Goal: Task Accomplishment & Management: Manage account settings

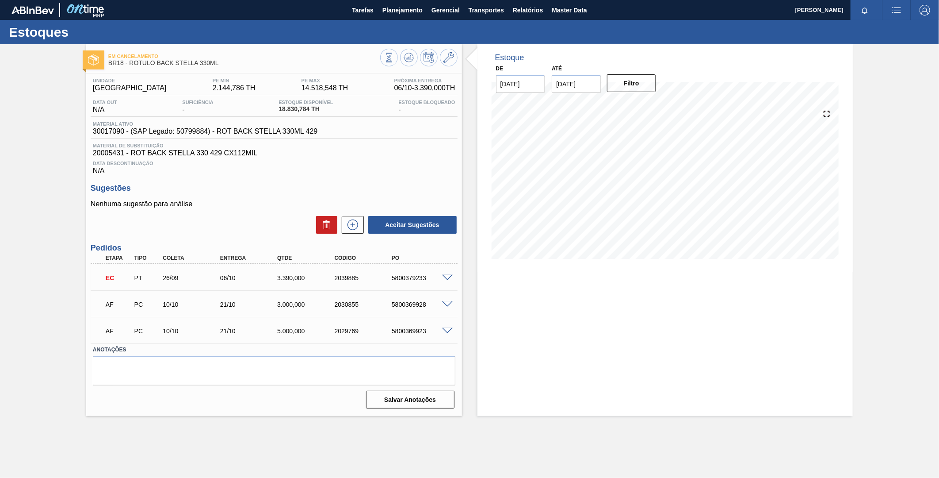
click at [449, 276] on span at bounding box center [447, 278] width 11 height 7
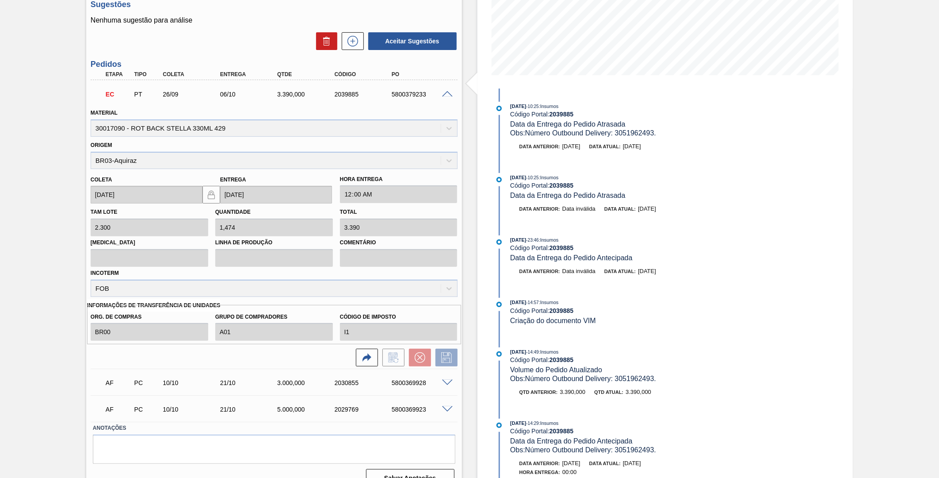
scroll to position [142, 0]
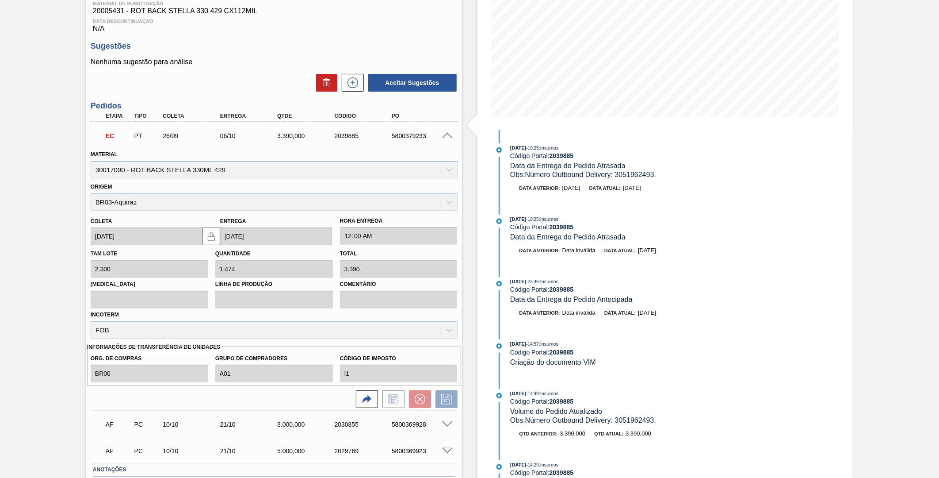
click at [444, 130] on div "EC PT 26/09 06/10 3.390,000 2039885 5800379233" at bounding box center [274, 135] width 367 height 22
click at [445, 135] on span at bounding box center [447, 136] width 11 height 7
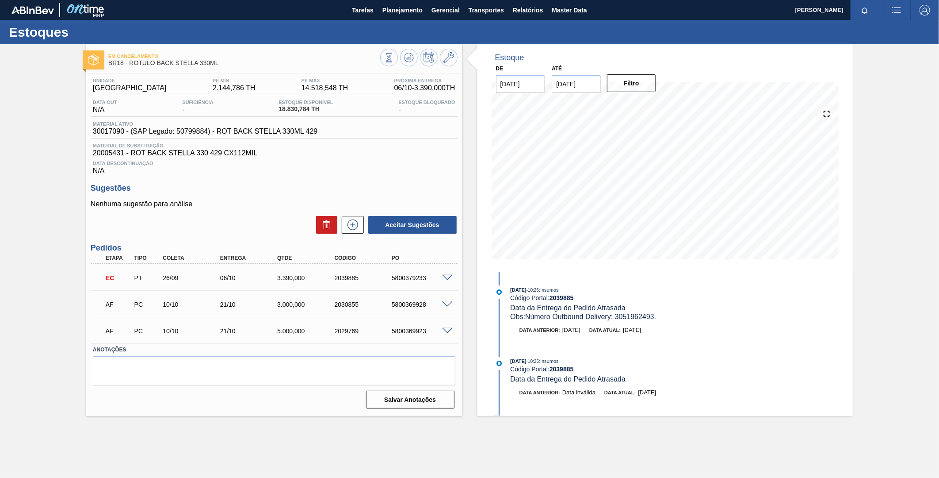
click at [444, 276] on span at bounding box center [447, 278] width 11 height 7
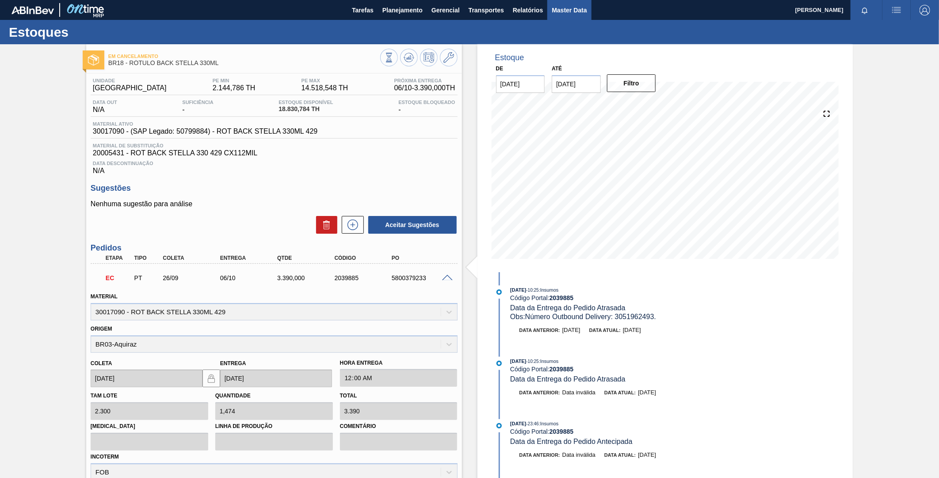
click at [563, 10] on span "Master Data" at bounding box center [569, 10] width 35 height 11
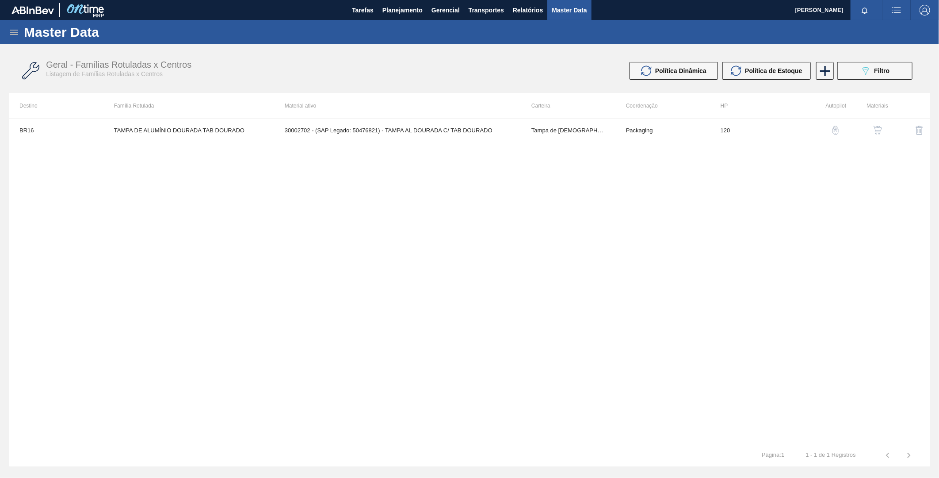
click at [16, 28] on icon at bounding box center [14, 32] width 11 height 11
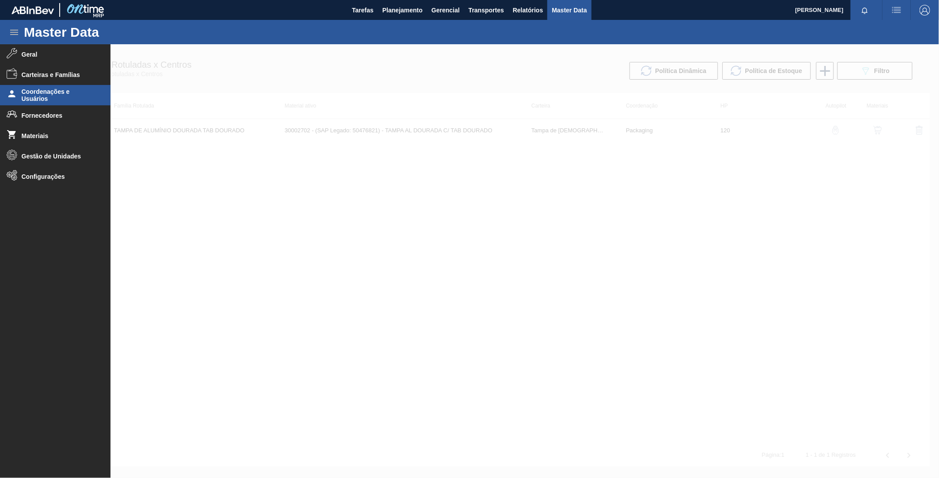
click at [61, 98] on span "Coordenações e Usuários" at bounding box center [58, 95] width 73 height 14
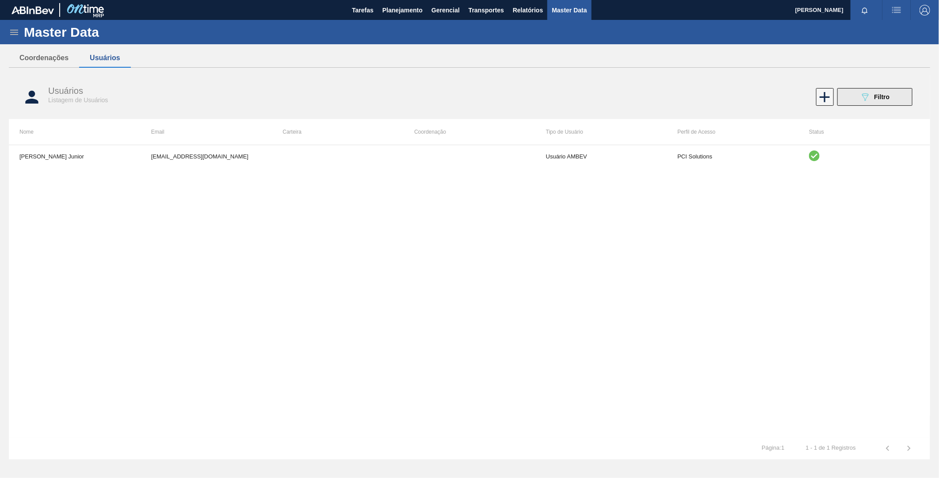
click at [860, 98] on button "089F7B8B-B2A5-4AFE-B5C0-19BA573D28AC Filtro" at bounding box center [875, 97] width 75 height 18
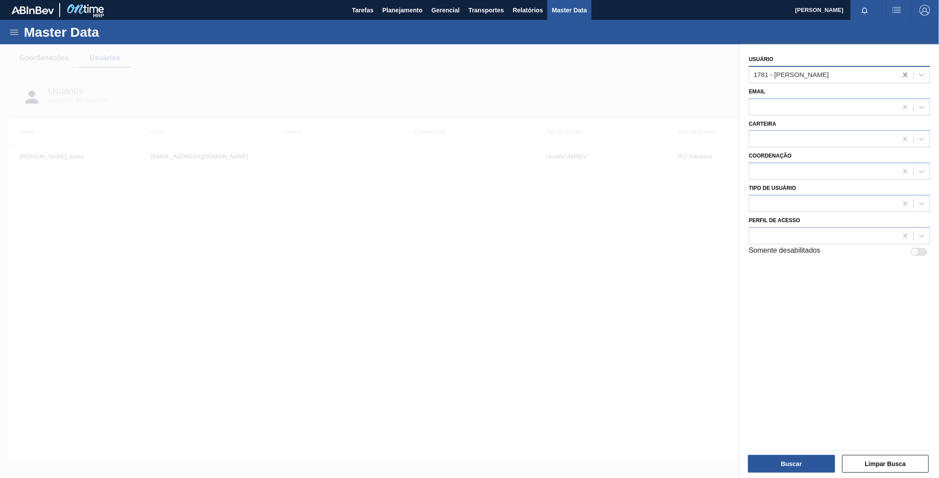
click at [903, 75] on icon at bounding box center [905, 74] width 9 height 9
type input "[PERSON_NAME]"
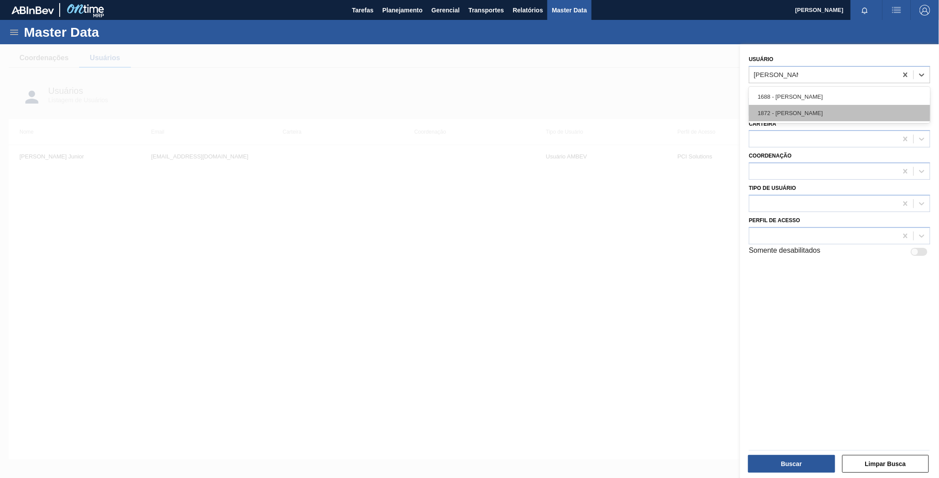
click at [837, 105] on div "1872 - [PERSON_NAME]" at bounding box center [839, 113] width 181 height 16
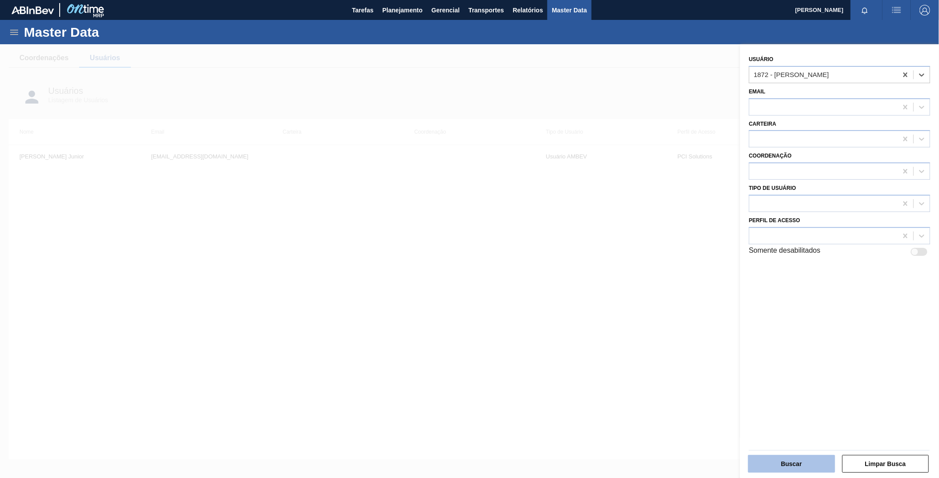
click at [793, 460] on button "Buscar" at bounding box center [791, 464] width 87 height 18
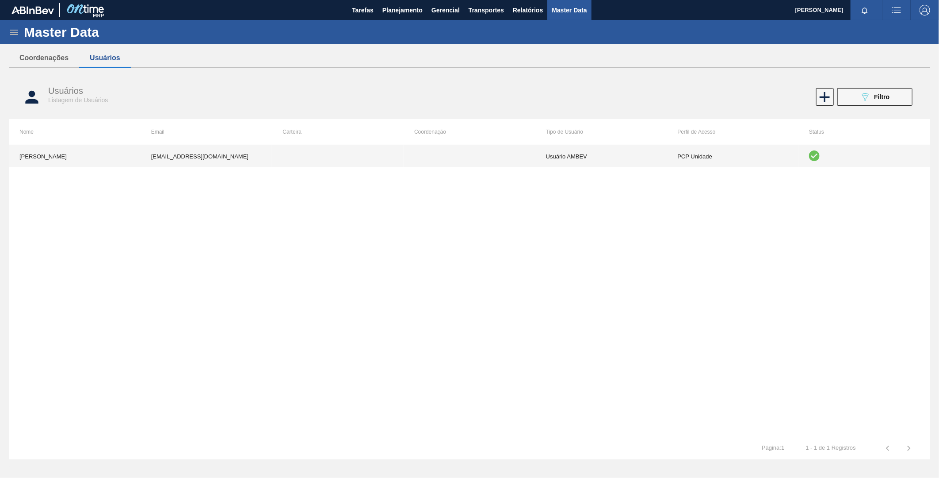
click at [467, 151] on td at bounding box center [470, 156] width 132 height 22
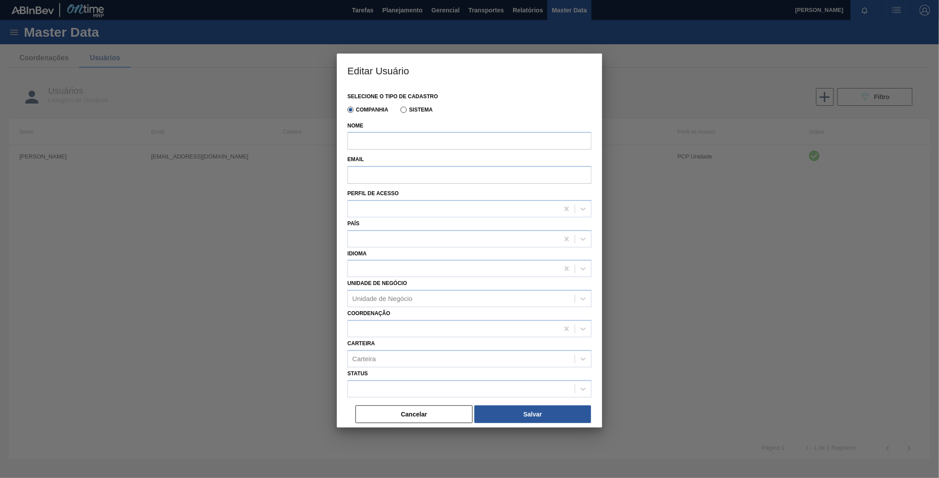
type input "[PERSON_NAME]"
type input "[EMAIL_ADDRESS][DOMAIN_NAME]"
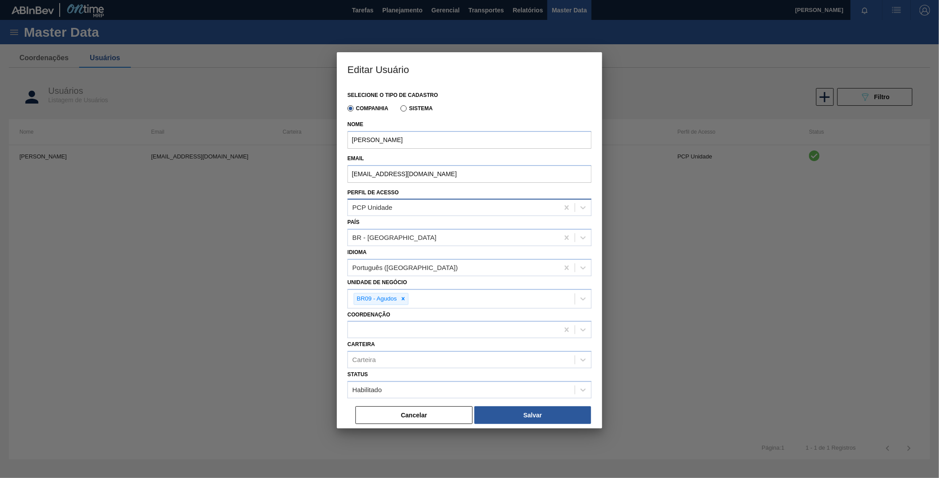
click at [380, 208] on div "PCP Unidade" at bounding box center [372, 208] width 40 height 8
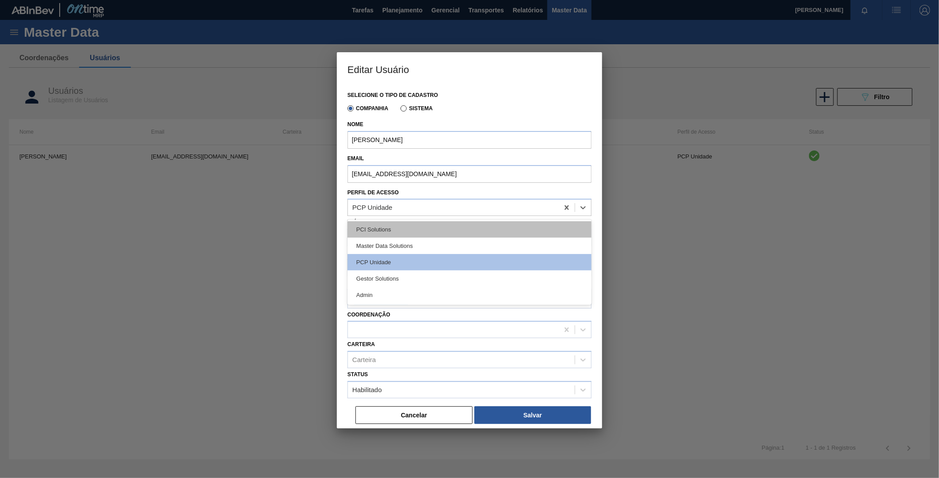
click at [381, 231] on div "PCI Solutions" at bounding box center [470, 229] width 244 height 16
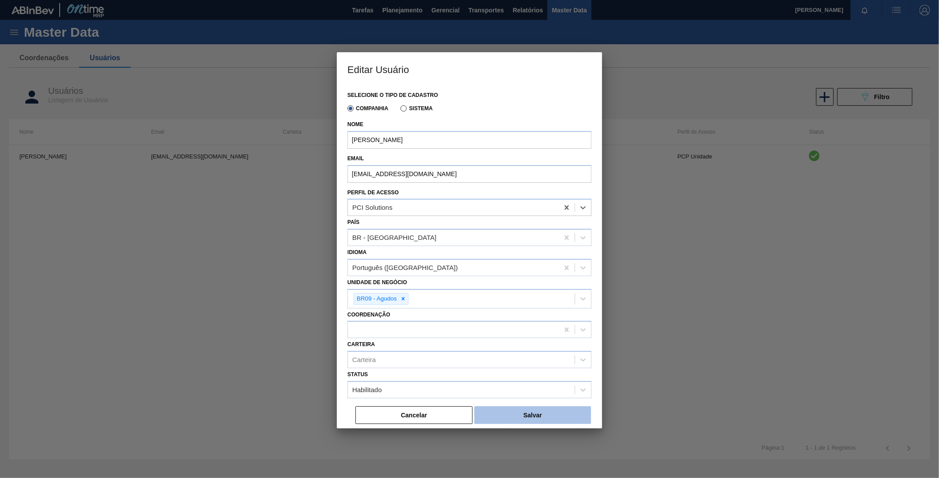
click at [505, 414] on button "Salvar" at bounding box center [533, 415] width 117 height 18
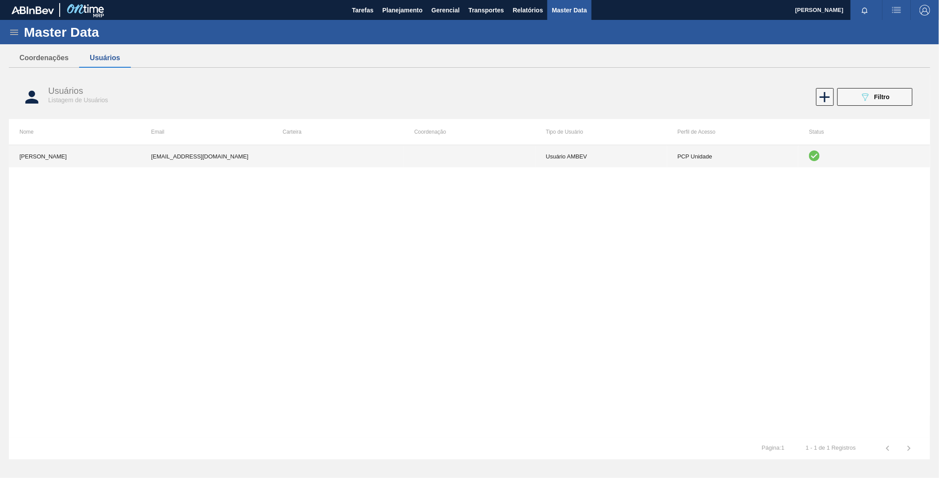
click at [403, 161] on td at bounding box center [338, 156] width 132 height 22
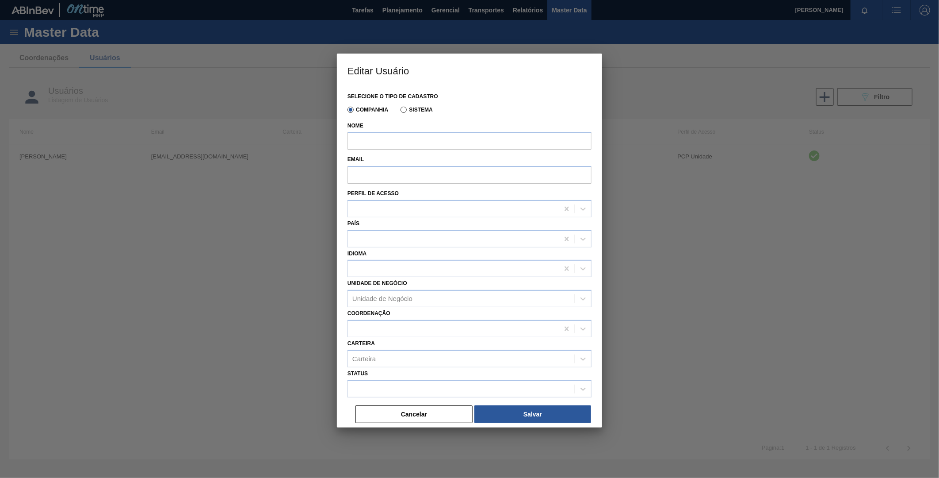
type input "[PERSON_NAME]"
type input "[EMAIL_ADDRESS][DOMAIN_NAME]"
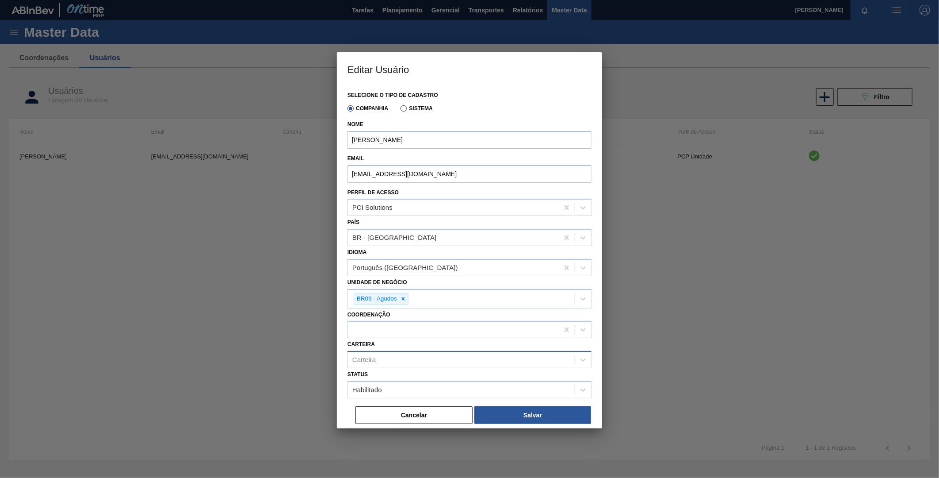
click at [380, 360] on div "Carteira" at bounding box center [461, 359] width 227 height 13
type input "p"
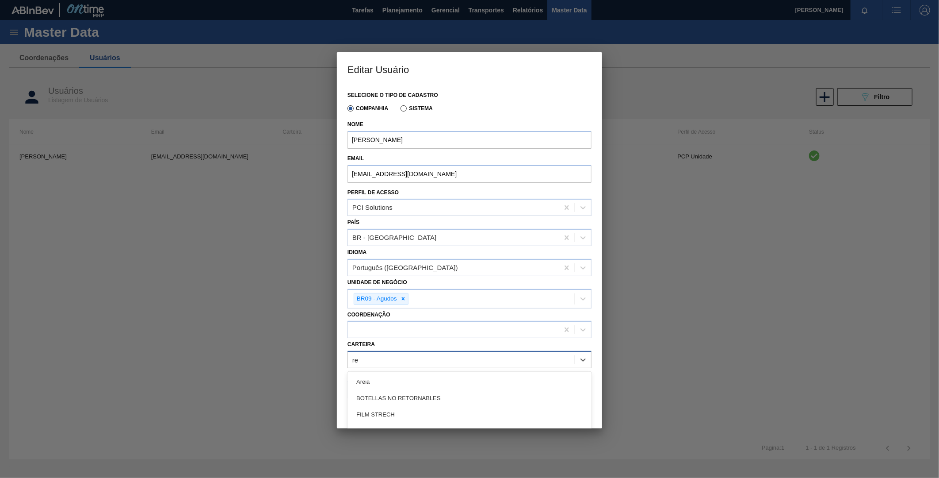
type input "r"
click at [617, 326] on div at bounding box center [469, 239] width 939 height 478
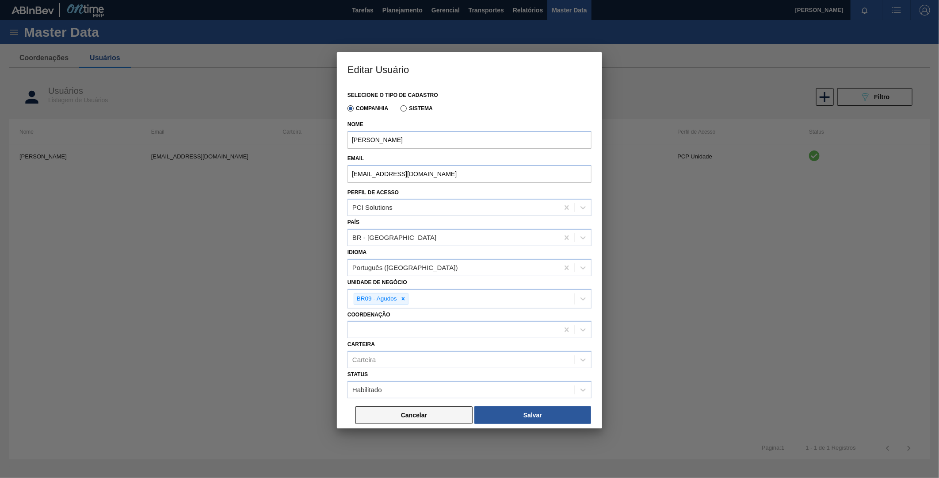
click at [437, 421] on button "Cancelar" at bounding box center [414, 415] width 117 height 18
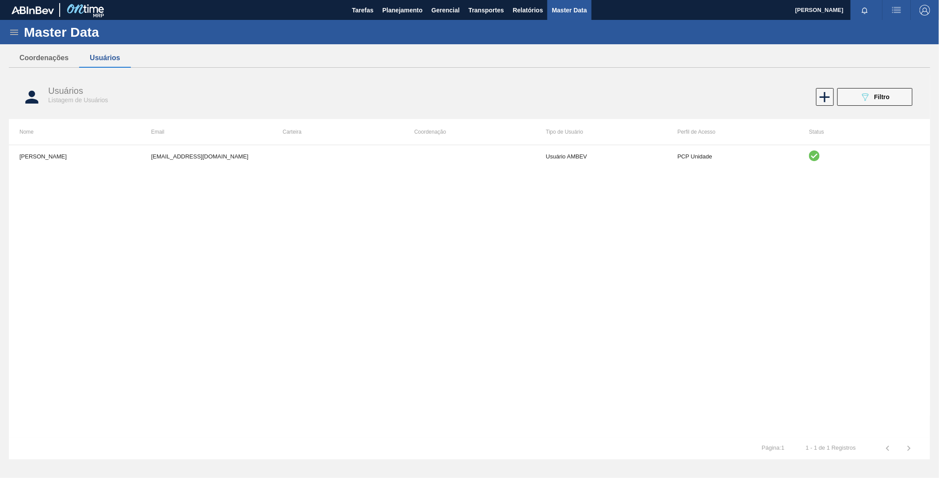
click at [8, 36] on div "Master Data" at bounding box center [469, 32] width 939 height 24
click at [11, 34] on icon at bounding box center [14, 32] width 8 height 5
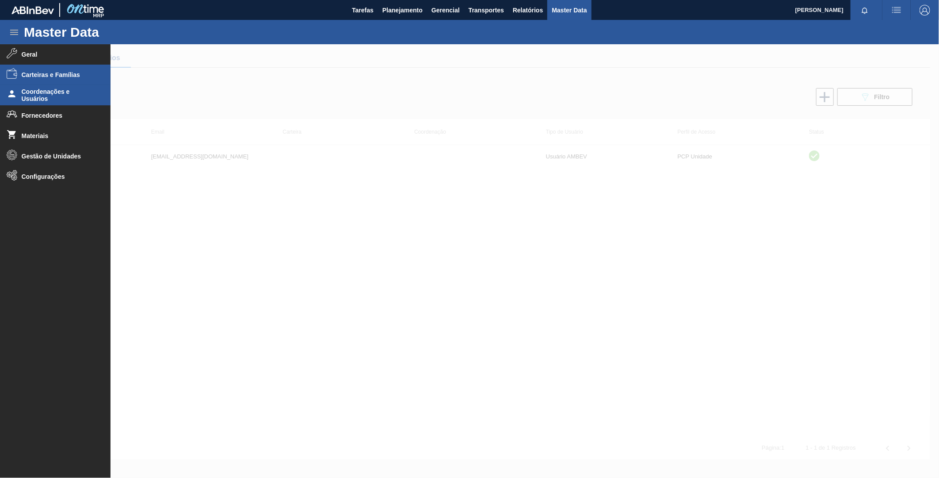
click at [45, 80] on li "Carteiras e Famílias" at bounding box center [55, 75] width 111 height 20
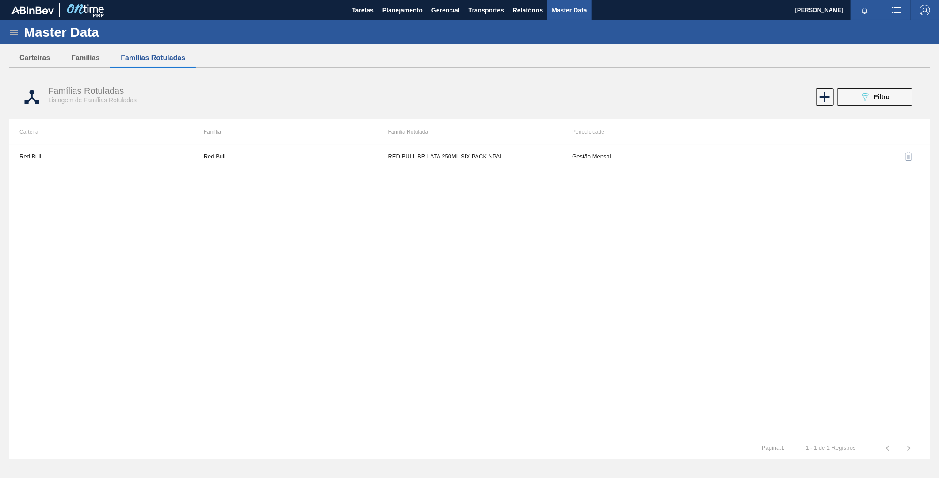
click at [12, 33] on icon at bounding box center [14, 32] width 11 height 11
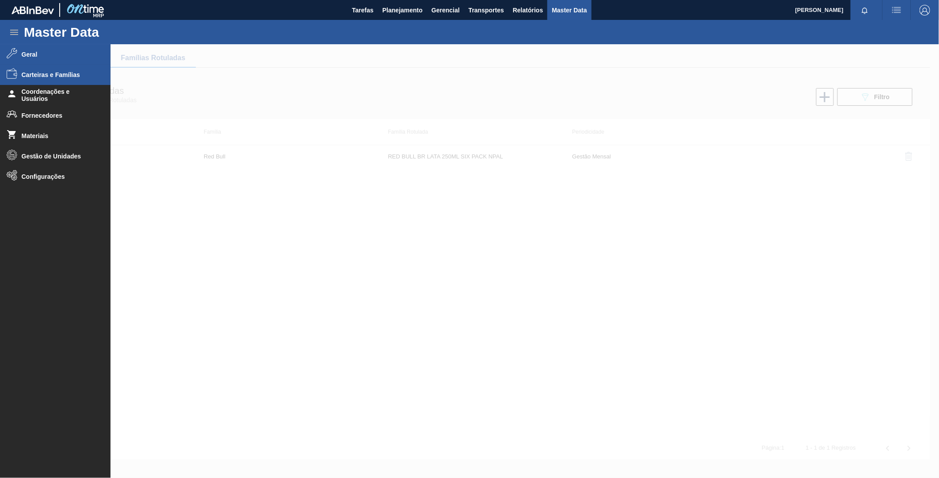
click at [65, 54] on span "Geral" at bounding box center [58, 54] width 73 height 7
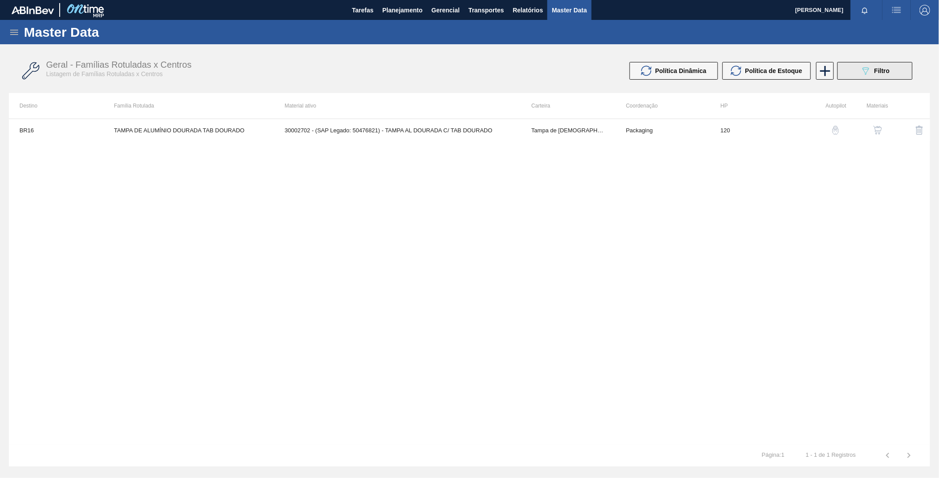
click at [886, 64] on button "089F7B8B-B2A5-4AFE-B5C0-19BA573D28AC Filtro" at bounding box center [875, 71] width 75 height 18
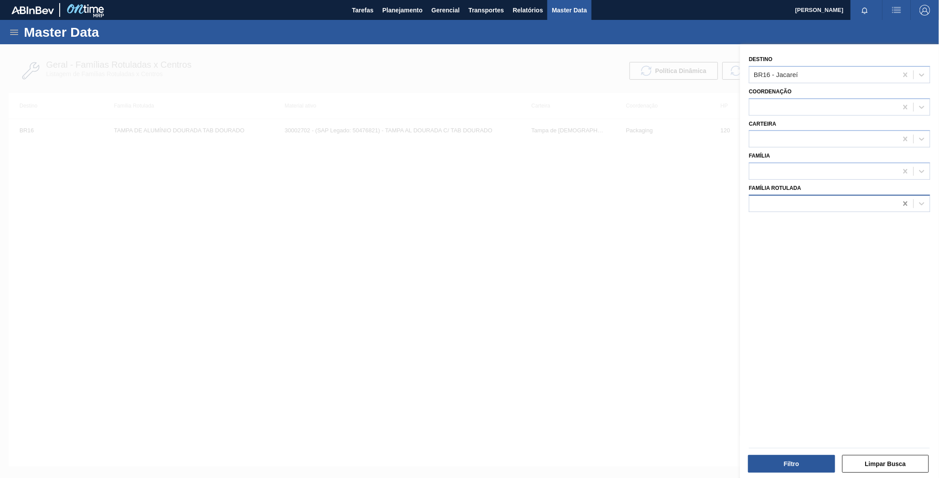
click at [907, 202] on icon at bounding box center [905, 203] width 9 height 9
type Rotulada "pigm"
click at [796, 238] on div "PIGMENTO REALMASTER" at bounding box center [839, 242] width 181 height 16
click at [783, 458] on button "Filtro" at bounding box center [791, 464] width 87 height 18
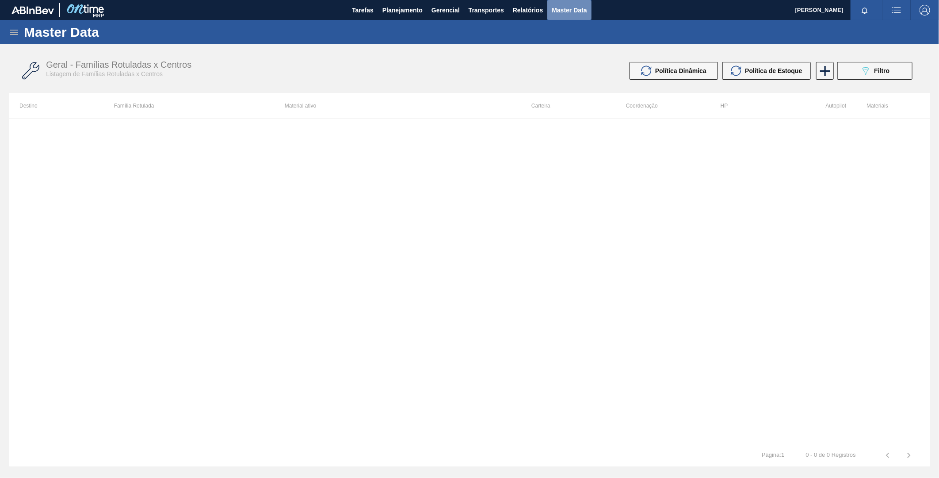
click at [555, 8] on span "Master Data" at bounding box center [569, 10] width 35 height 11
click at [18, 34] on icon at bounding box center [14, 32] width 11 height 11
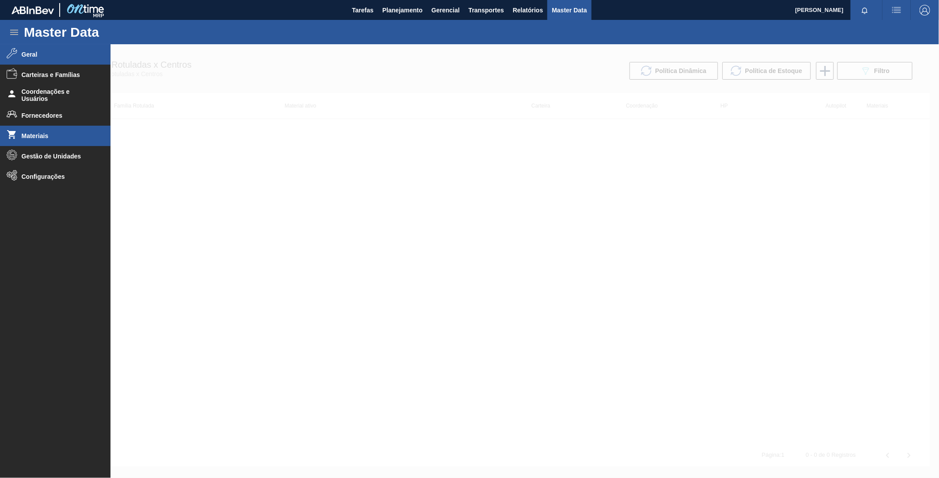
click at [55, 137] on span "Materiais" at bounding box center [58, 135] width 73 height 7
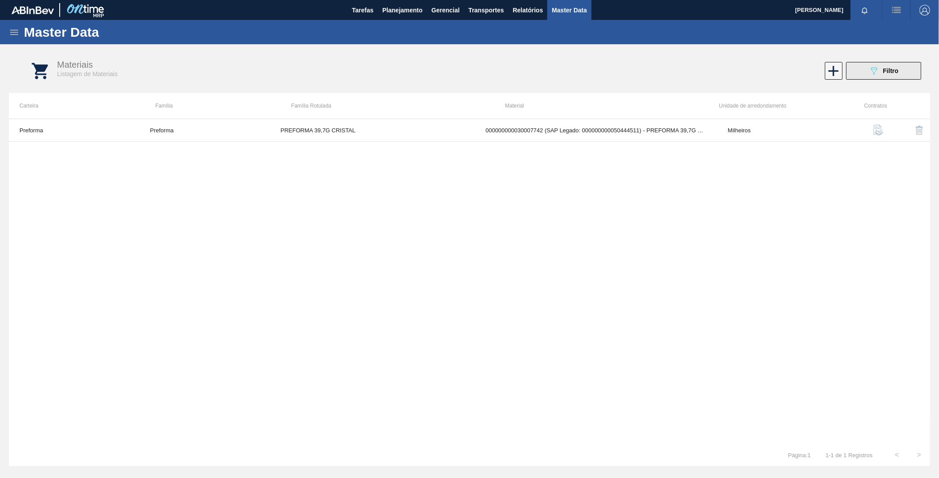
click at [879, 72] on icon "089F7B8B-B2A5-4AFE-B5C0-19BA573D28AC" at bounding box center [874, 70] width 11 height 11
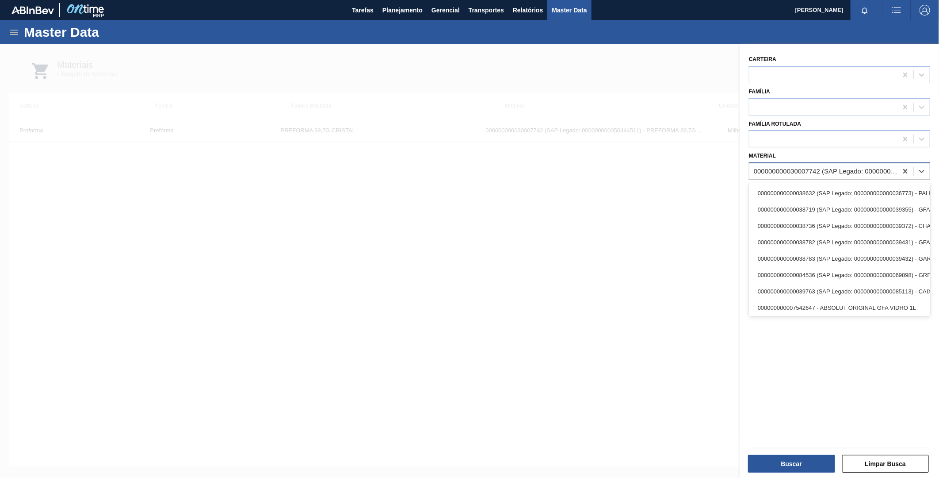
click at [777, 174] on div "000000000030007742 (SAP Legado: 000000000050444511) - PREFORMA 39,7G CRISTAL RE…" at bounding box center [824, 171] width 148 height 13
click at [908, 173] on icon at bounding box center [905, 171] width 9 height 9
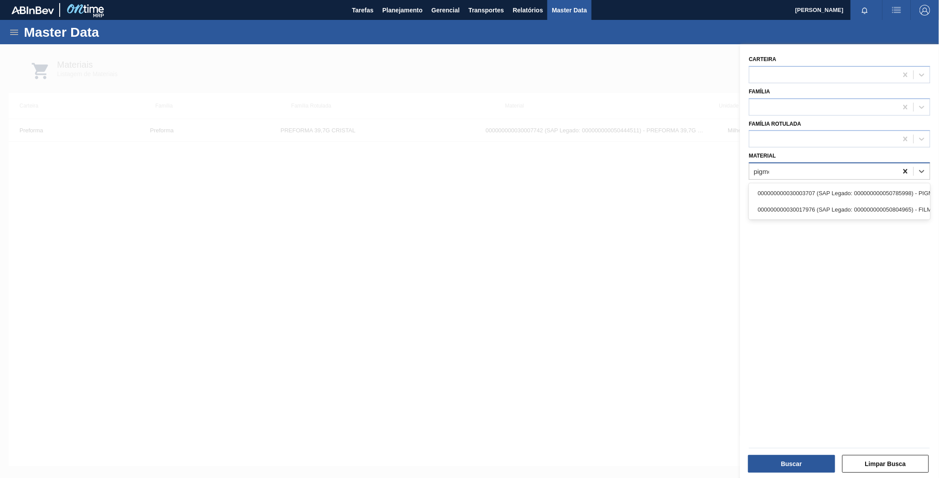
type input "pigmen"
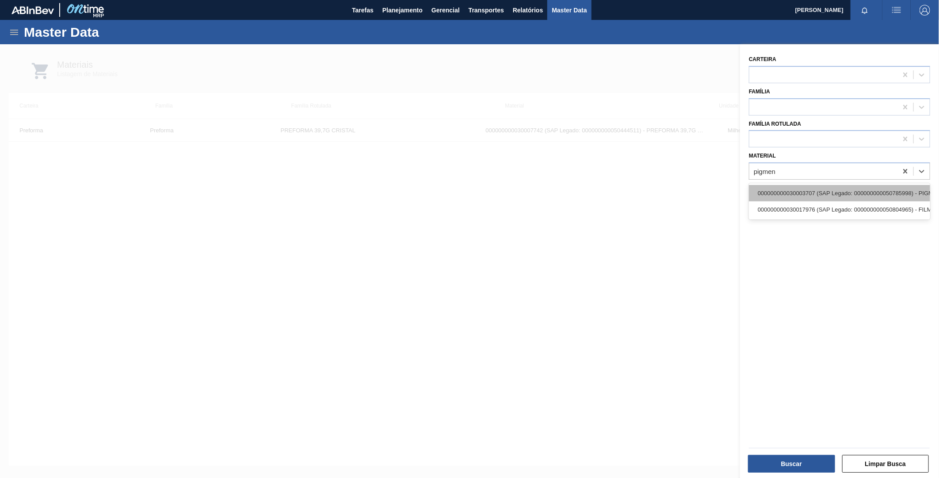
click at [888, 194] on div "000000000030003707 (SAP Legado: 000000000050785998) - PIGMENTO REALMASTER MB PR…" at bounding box center [839, 193] width 181 height 16
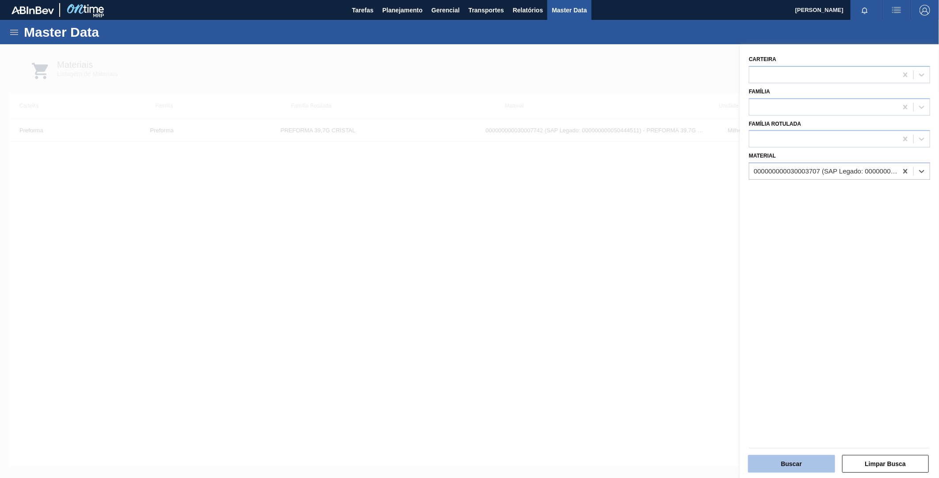
click at [785, 461] on button "Buscar" at bounding box center [791, 464] width 87 height 18
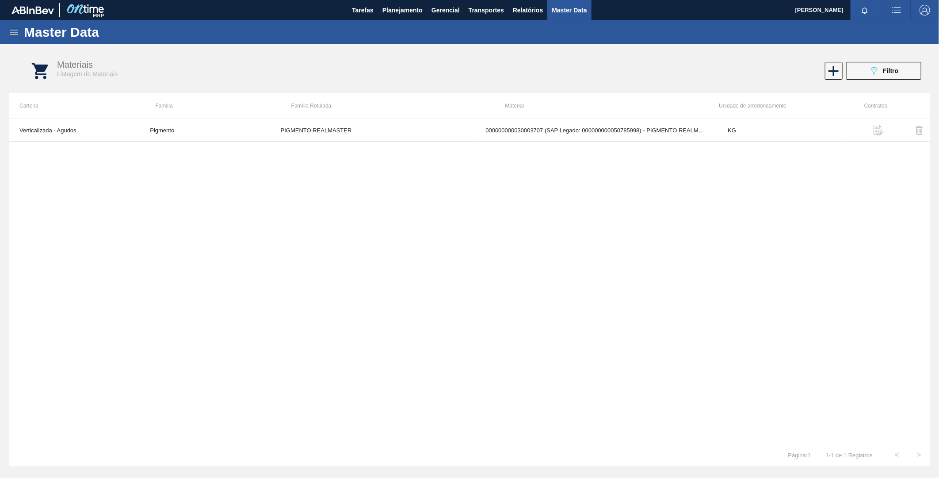
click at [18, 37] on icon at bounding box center [14, 32] width 11 height 11
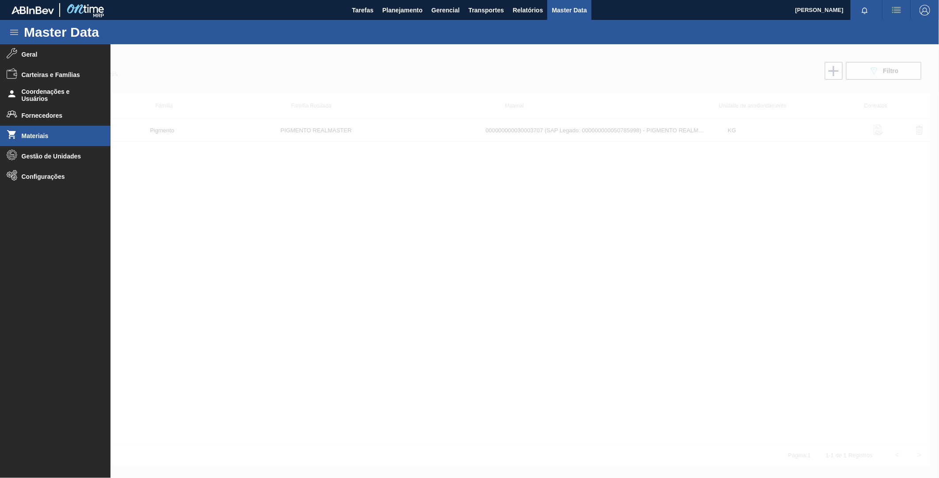
click at [281, 74] on div at bounding box center [469, 260] width 939 height 433
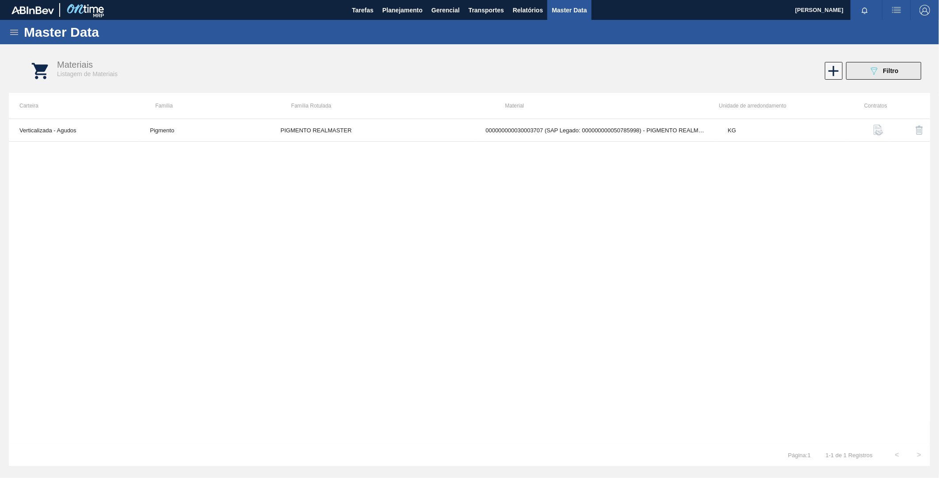
click at [887, 69] on span "Filtro" at bounding box center [890, 70] width 15 height 7
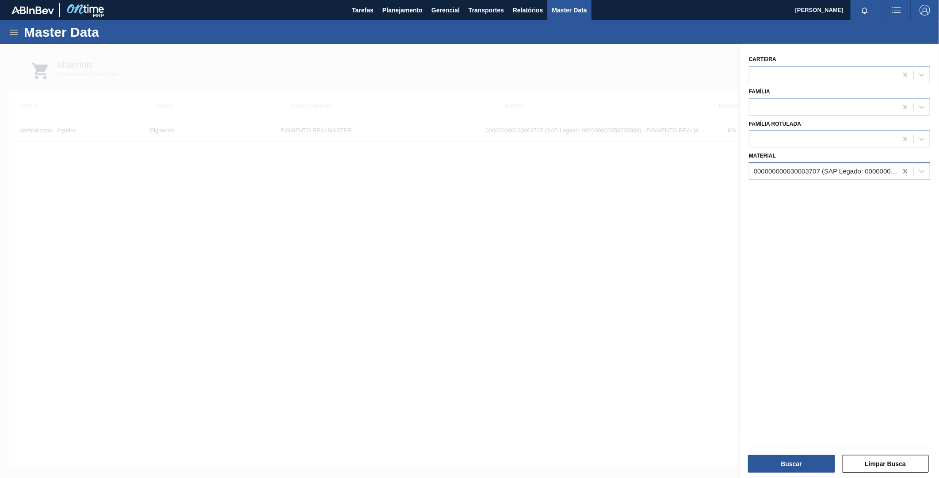
click at [905, 172] on icon at bounding box center [905, 171] width 9 height 9
type input "resina recu"
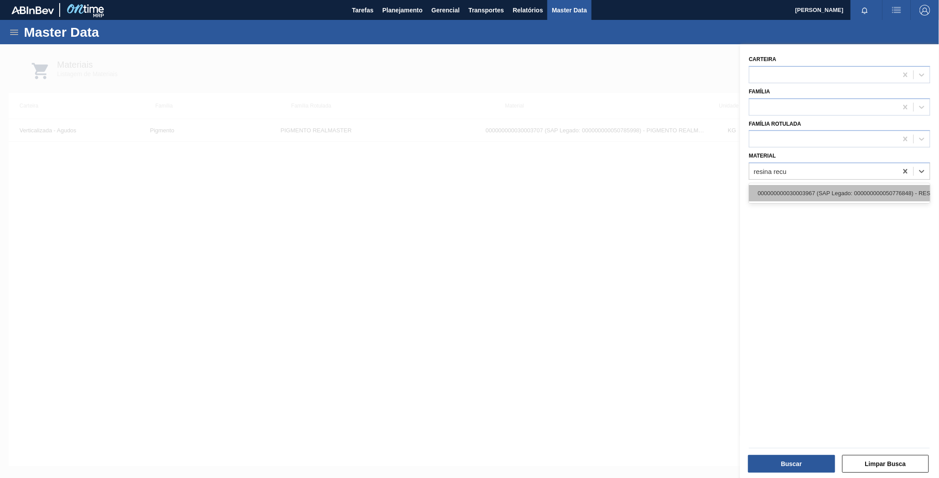
click at [859, 186] on div "000000000030003967 (SAP Legado: 000000000050776848) - RESINA RECUPERADA DE PEAD" at bounding box center [839, 193] width 181 height 16
click at [793, 452] on div "Buscar Limpar Busca" at bounding box center [840, 463] width 188 height 22
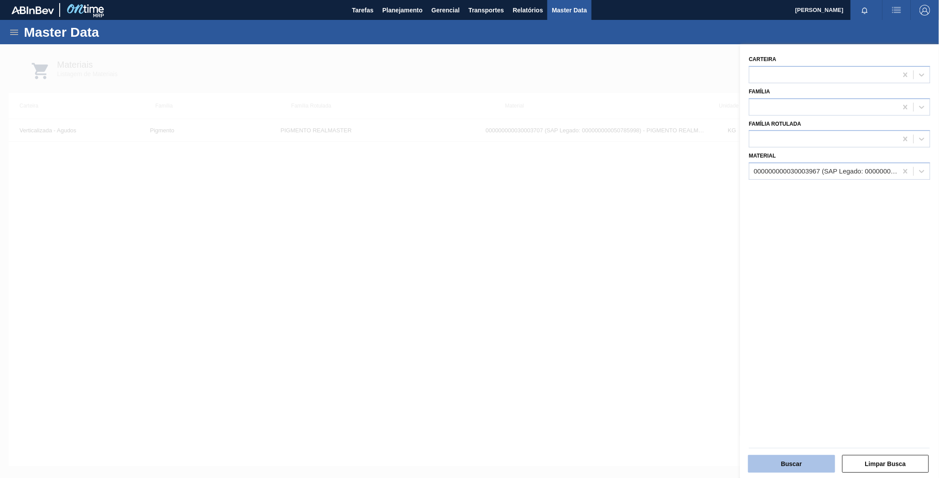
click at [793, 455] on button "Buscar" at bounding box center [791, 464] width 87 height 18
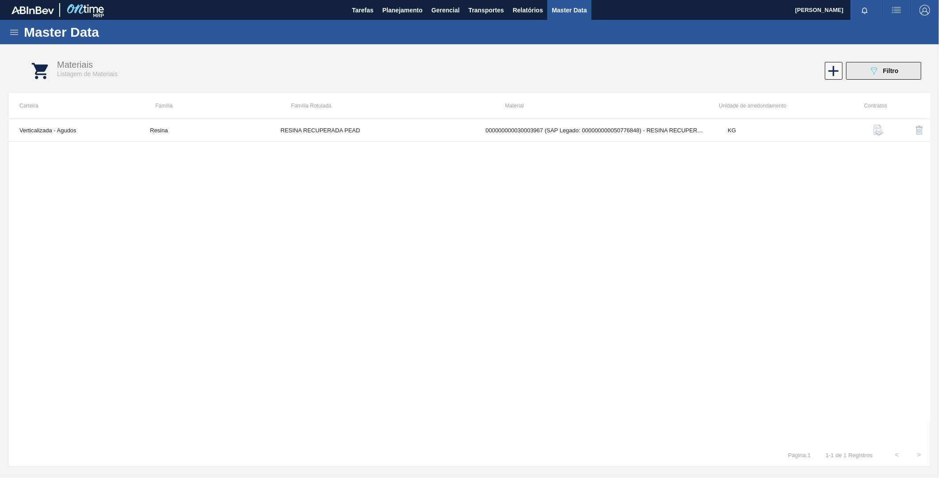
click at [885, 73] on span "Filtro" at bounding box center [890, 70] width 15 height 7
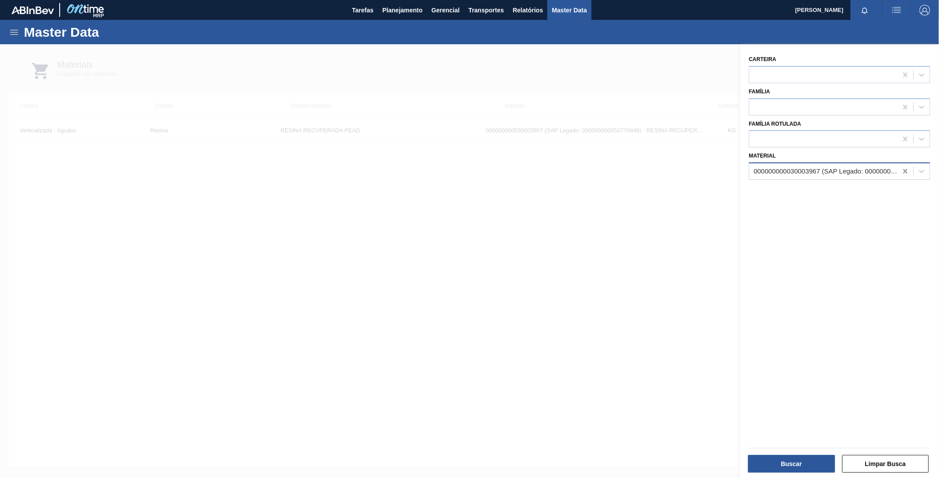
click at [907, 169] on icon at bounding box center [906, 171] width 4 height 4
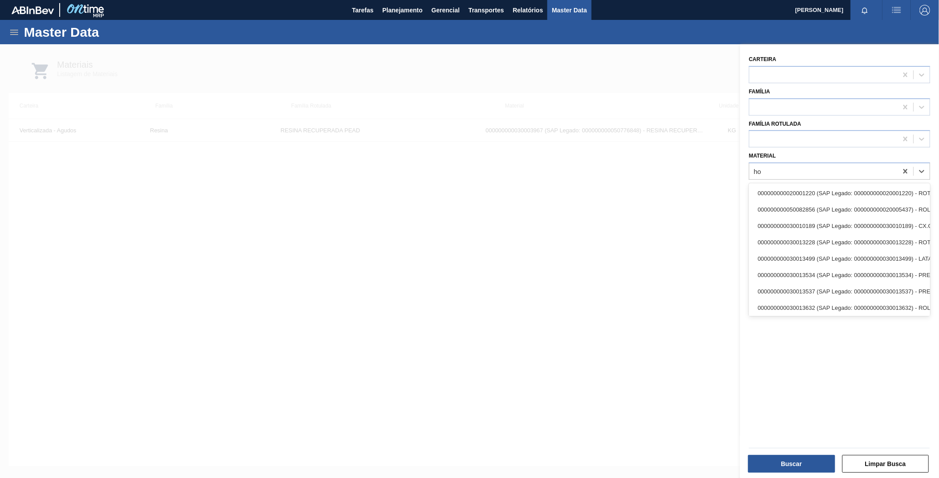
type input "h"
type input "p"
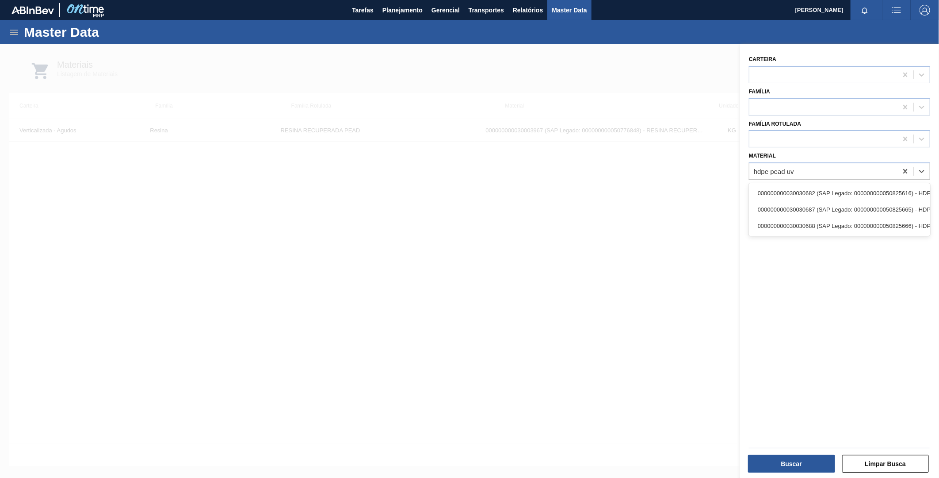
type input "hdpe pead uv"
click at [824, 210] on div "000000000030030687 (SAP Legado: 000000000050825665) - HDPE PEAD UV 65N8U DEV SH…" at bounding box center [839, 209] width 181 height 16
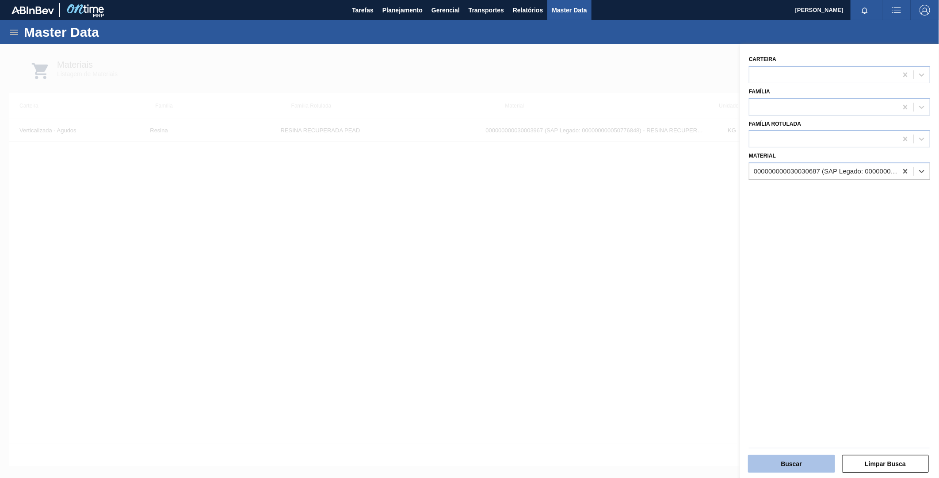
click at [795, 464] on button "Buscar" at bounding box center [791, 464] width 87 height 18
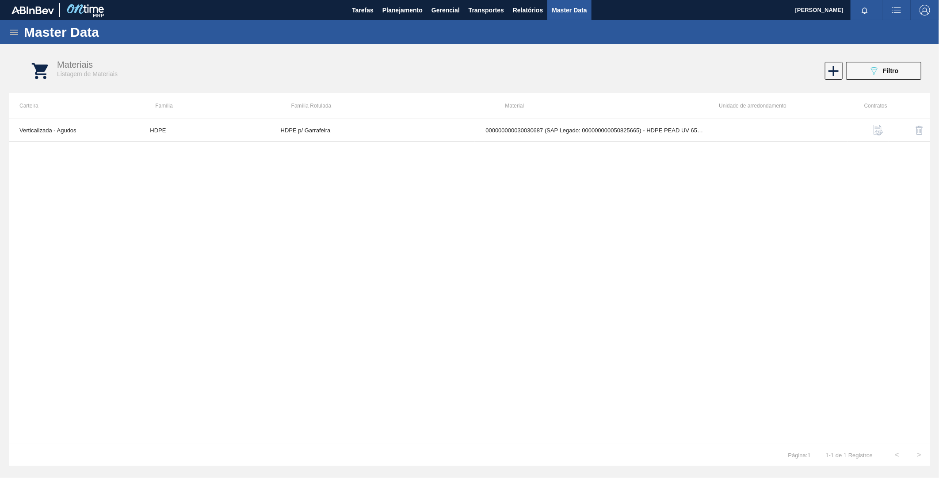
click at [15, 30] on icon at bounding box center [14, 32] width 8 height 5
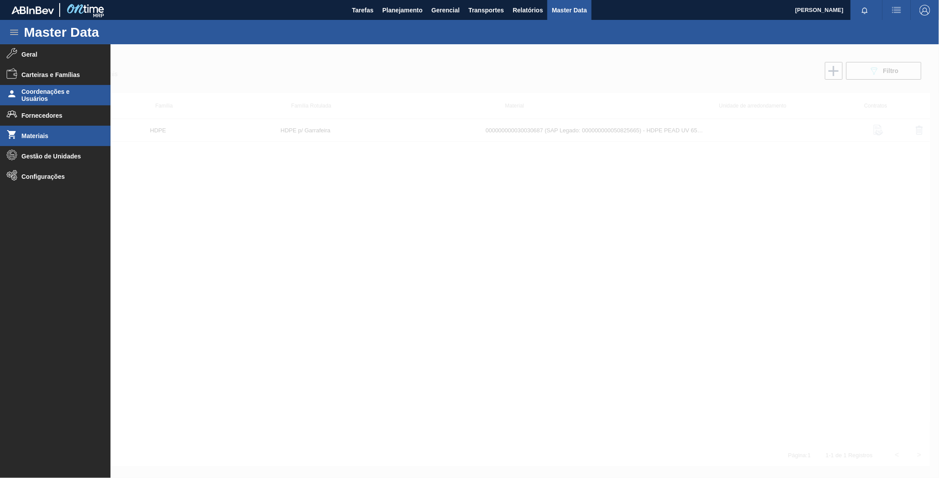
click at [46, 96] on span "Coordenações e Usuários" at bounding box center [58, 95] width 73 height 14
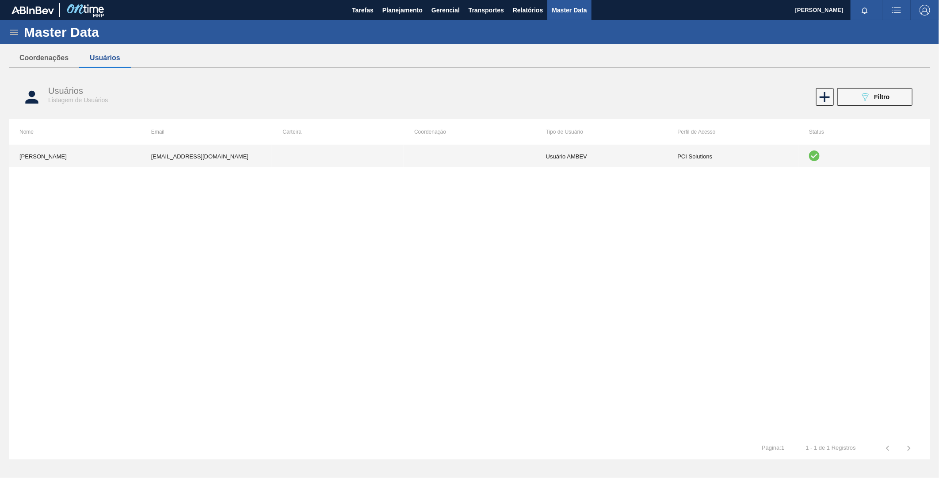
click at [578, 158] on td "Usuário AMBEV" at bounding box center [602, 156] width 132 height 22
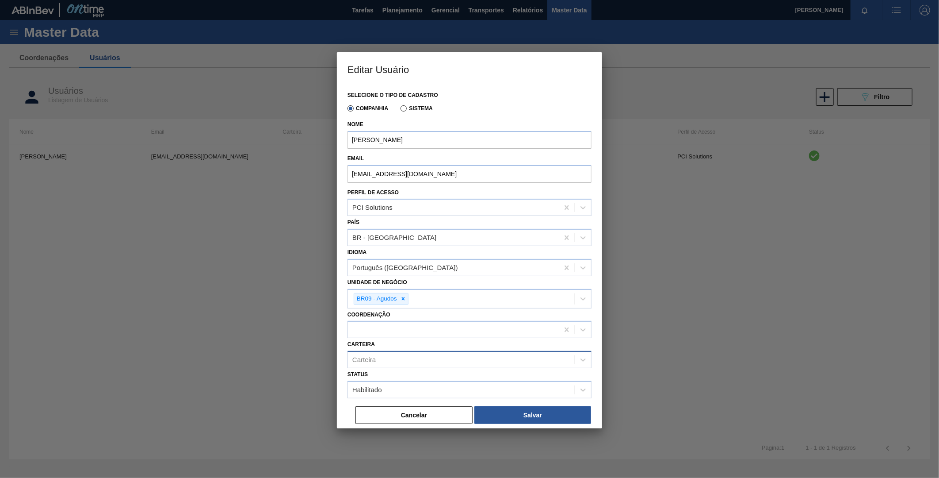
click at [376, 356] on div "Carteira" at bounding box center [363, 360] width 23 height 8
type input "h"
click at [370, 335] on div at bounding box center [470, 329] width 244 height 17
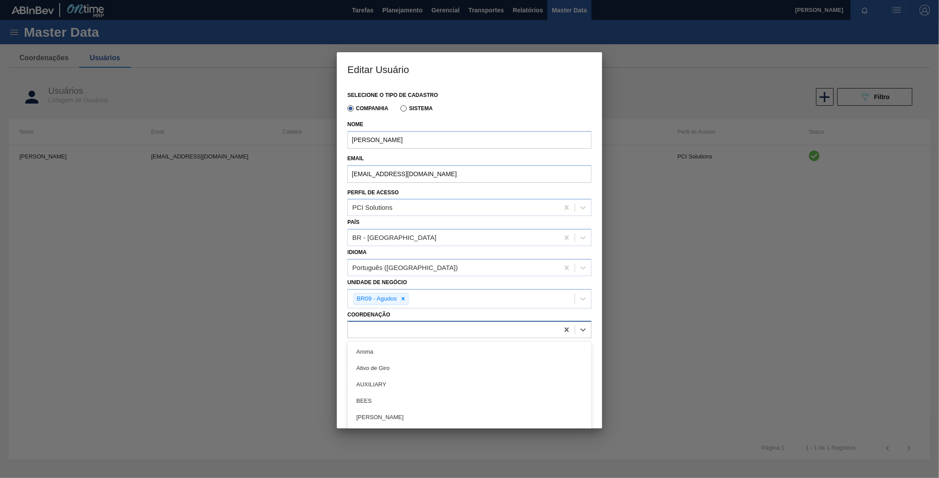
click at [370, 334] on div at bounding box center [470, 329] width 244 height 17
click at [369, 356] on div "Carteira" at bounding box center [363, 360] width 23 height 8
type input "r"
type input "R"
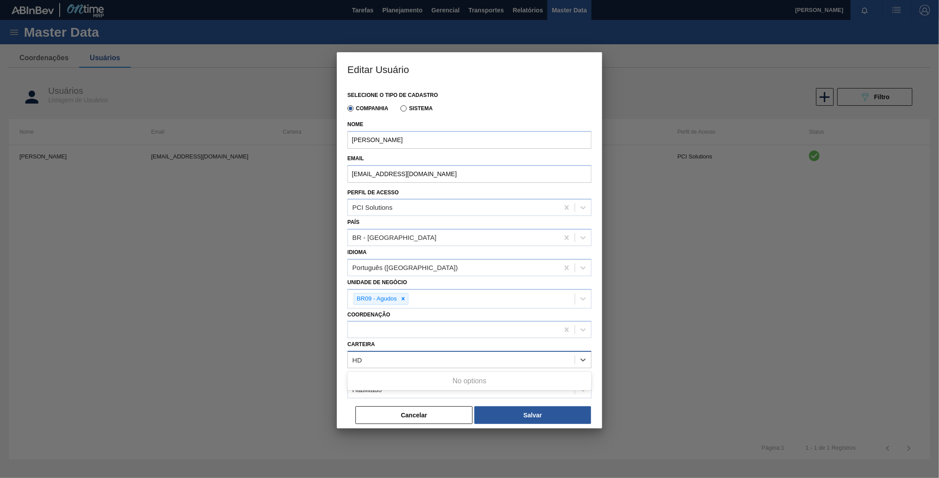
type input "H"
click at [342, 318] on div "Selecione o tipo de cadastro Companhia Sistema Nome [PERSON_NAME] Email [EMAIL_…" at bounding box center [469, 256] width 265 height 343
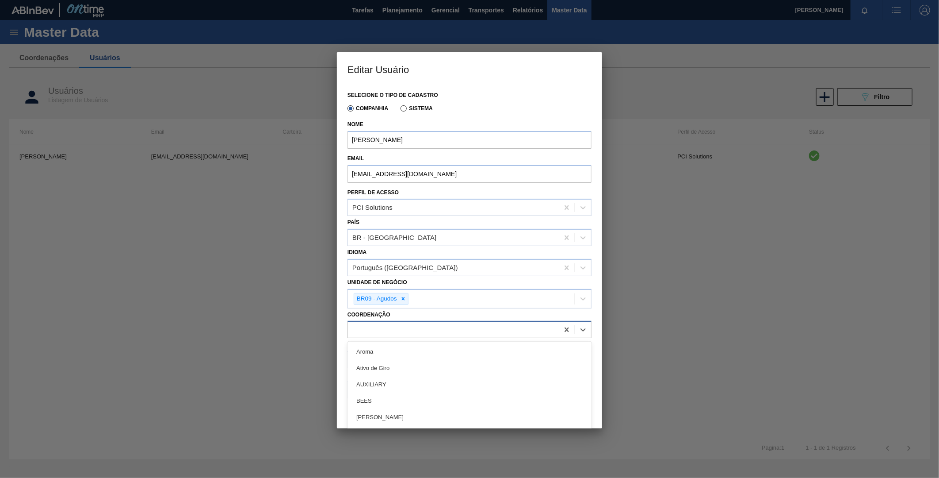
click at [355, 325] on div at bounding box center [453, 329] width 211 height 13
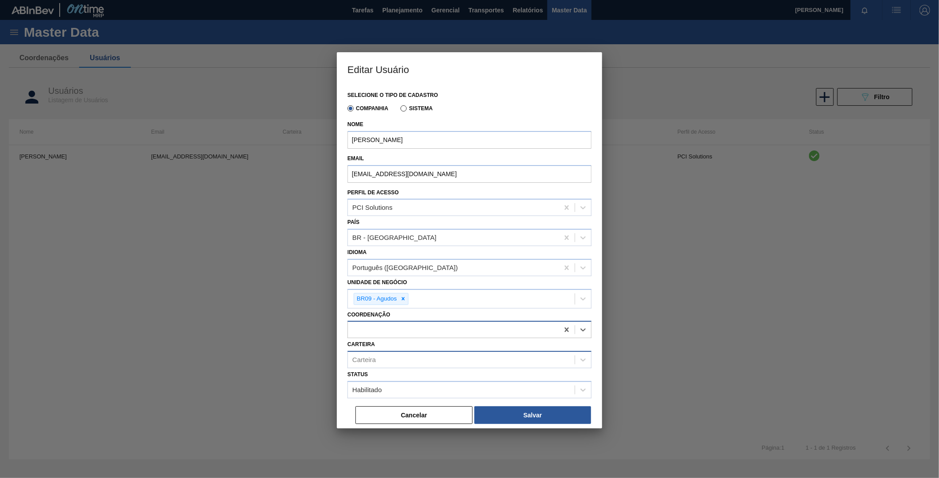
click at [355, 325] on div at bounding box center [453, 329] width 211 height 13
click at [250, 256] on div at bounding box center [469, 239] width 939 height 478
click at [412, 417] on button "Cancelar" at bounding box center [414, 415] width 117 height 18
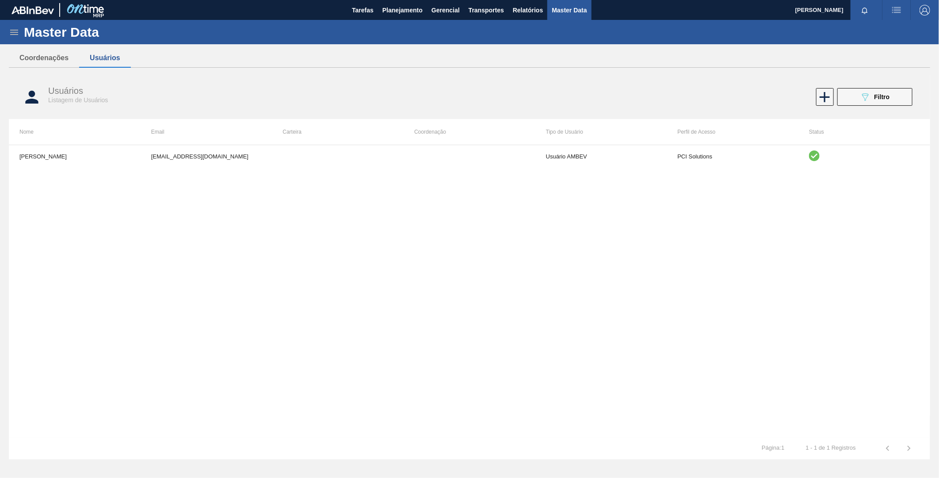
click at [19, 32] on icon at bounding box center [14, 32] width 11 height 11
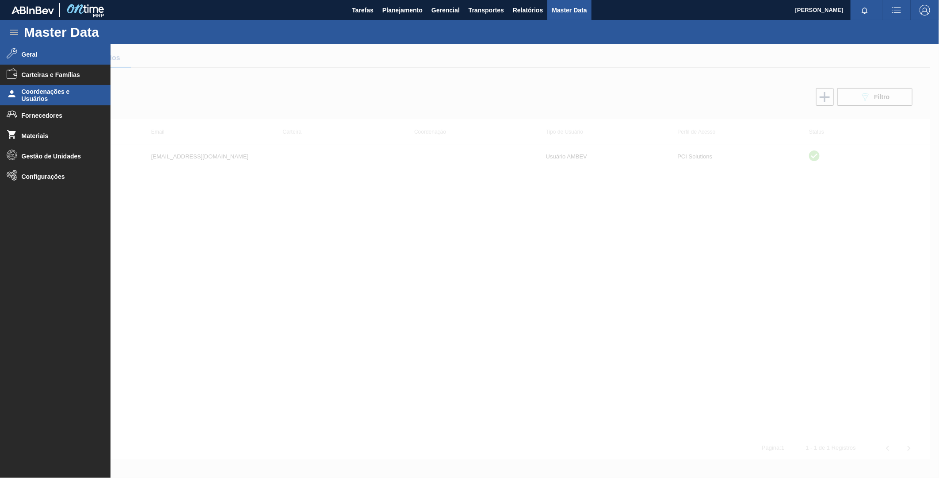
click at [42, 58] on li "Geral" at bounding box center [55, 54] width 111 height 20
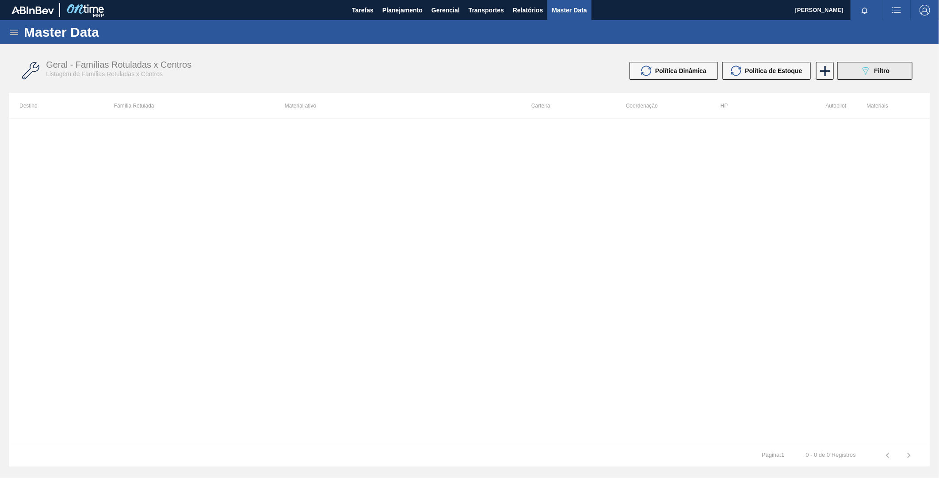
click at [861, 65] on icon "089F7B8B-B2A5-4AFE-B5C0-19BA573D28AC" at bounding box center [866, 70] width 11 height 11
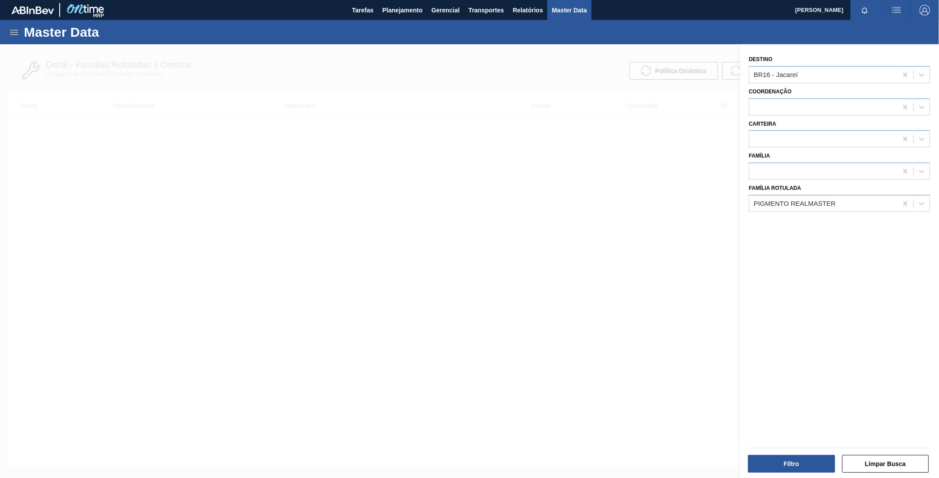
click at [8, 57] on div at bounding box center [469, 283] width 939 height 478
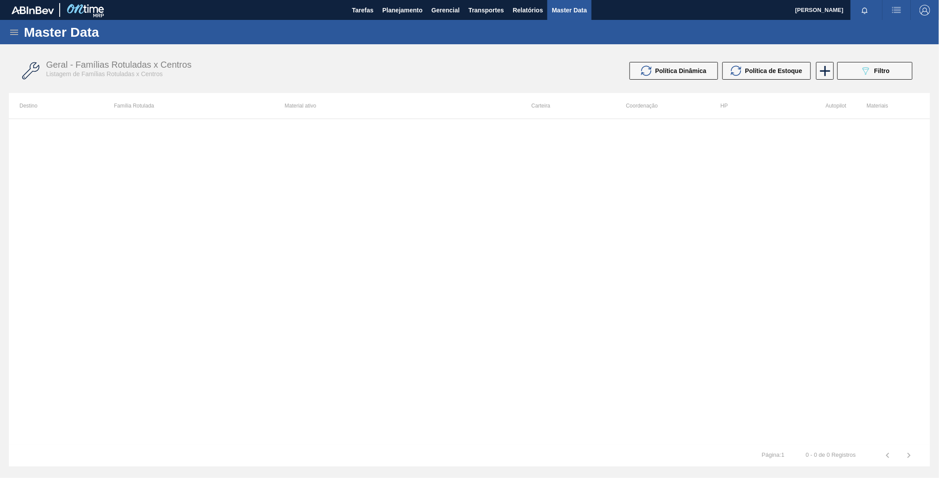
click at [15, 28] on icon at bounding box center [14, 32] width 11 height 11
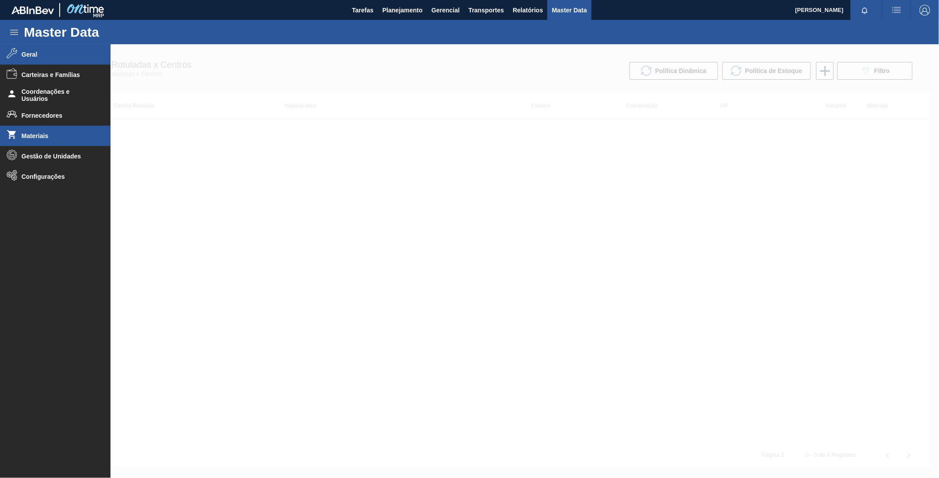
click at [25, 133] on span "Materiais" at bounding box center [58, 135] width 73 height 7
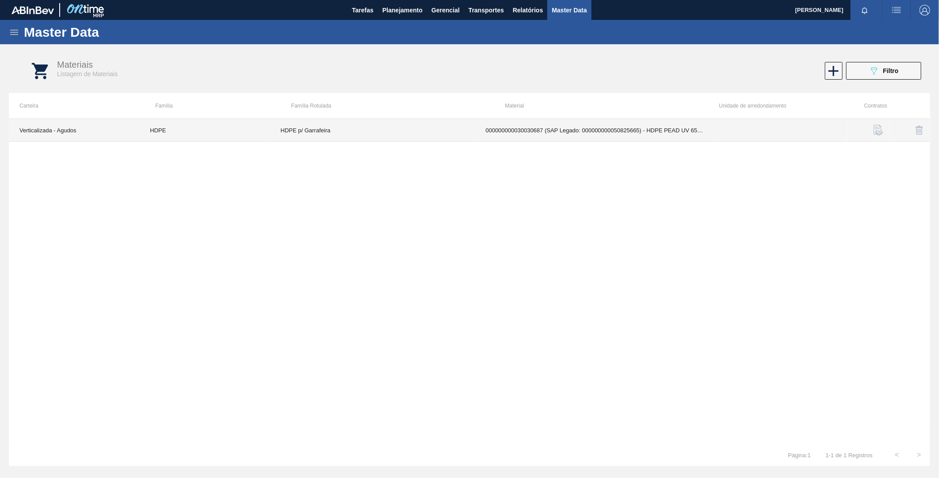
click at [293, 136] on td "HDPE p/ Garrafeira" at bounding box center [372, 130] width 205 height 23
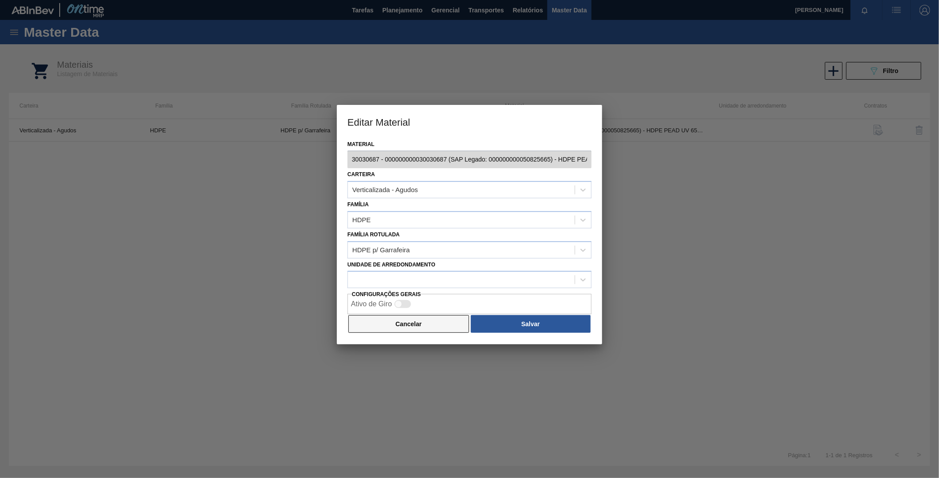
click at [383, 329] on button "Cancelar" at bounding box center [409, 324] width 121 height 18
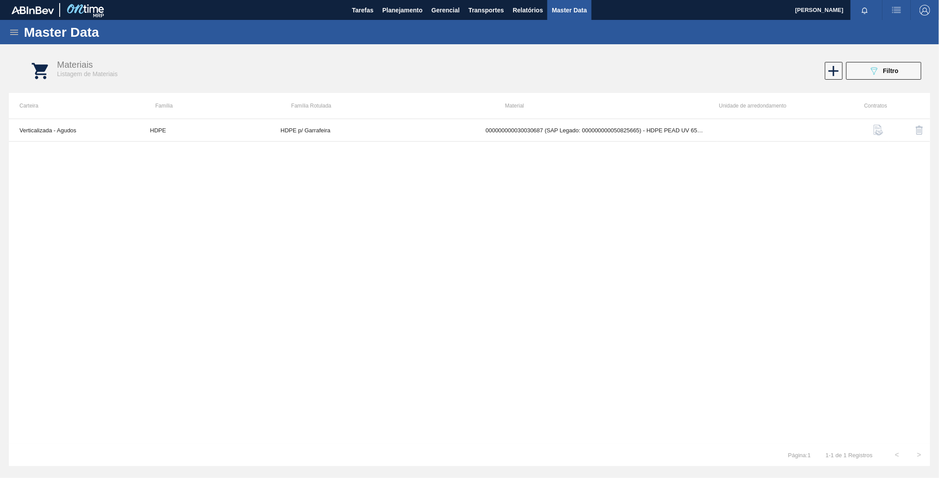
click at [16, 38] on div "Master Data" at bounding box center [469, 32] width 939 height 24
click at [15, 34] on icon at bounding box center [14, 32] width 11 height 11
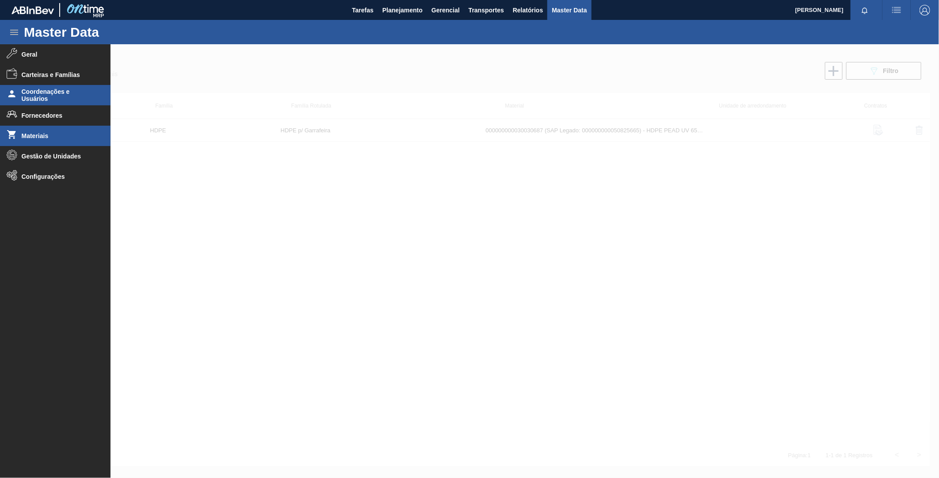
click at [34, 94] on span "Coordenações e Usuários" at bounding box center [58, 95] width 73 height 14
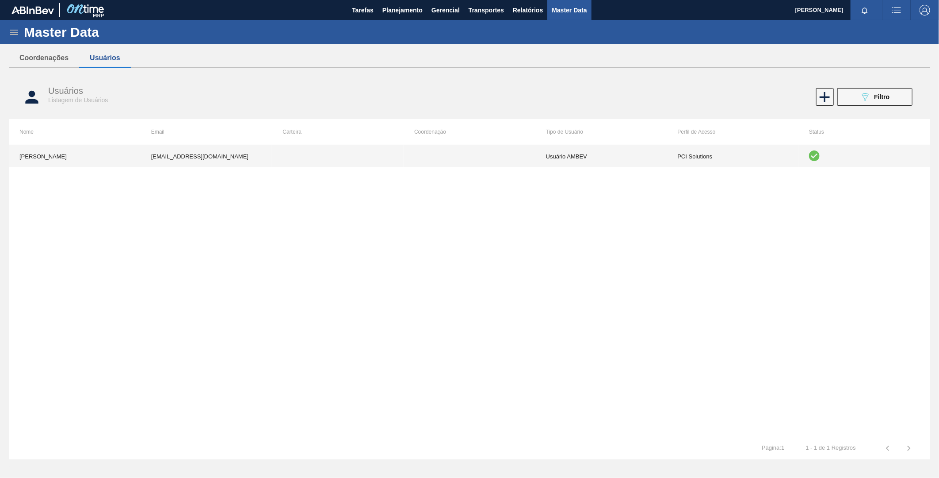
click at [371, 148] on td at bounding box center [338, 156] width 132 height 22
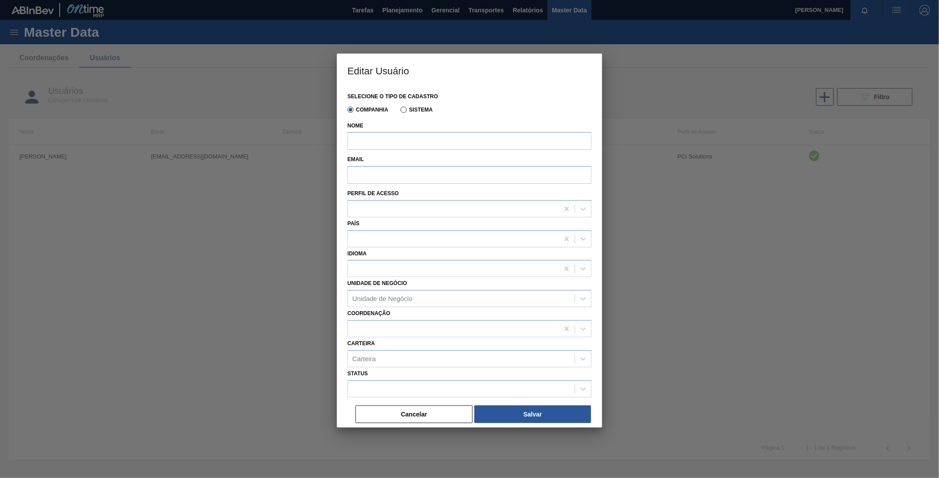
type input "[PERSON_NAME]"
type input "[EMAIL_ADDRESS][DOMAIN_NAME]"
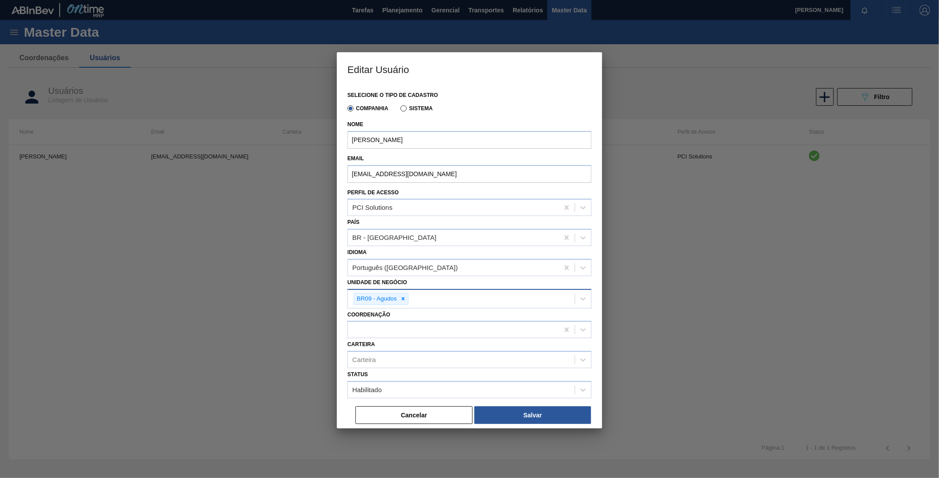
click at [422, 299] on div "BR09 - Agudos" at bounding box center [461, 299] width 227 height 18
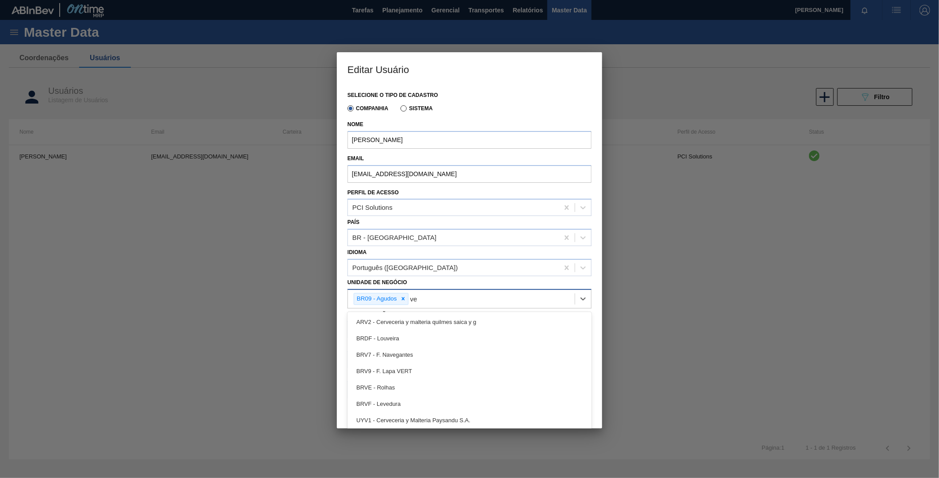
type Negócio "v"
click at [418, 284] on div "Unidade de Negócio option AR01 - Acheral focused, 1 of 95. 94 results available…" at bounding box center [470, 292] width 244 height 32
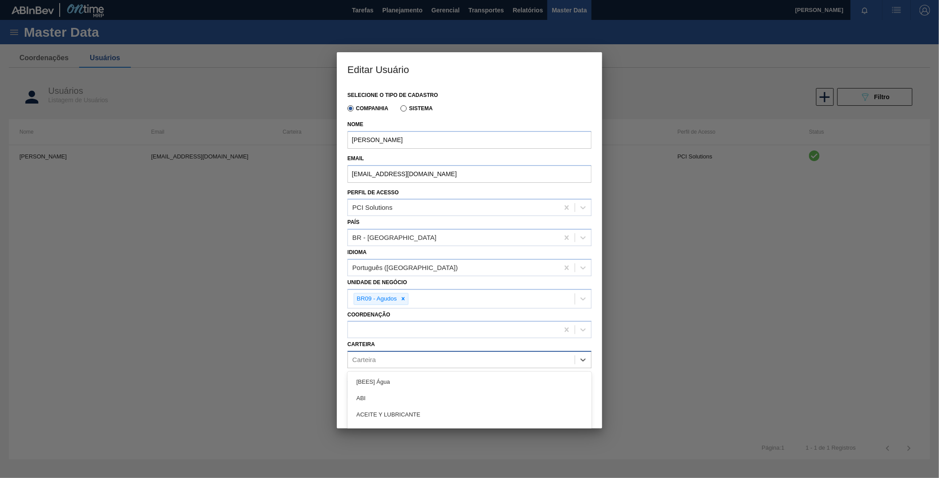
click at [385, 351] on div "Carteira" at bounding box center [470, 359] width 244 height 17
type input "verti"
click at [398, 378] on div "Verticalizada - Agudos" at bounding box center [470, 381] width 244 height 16
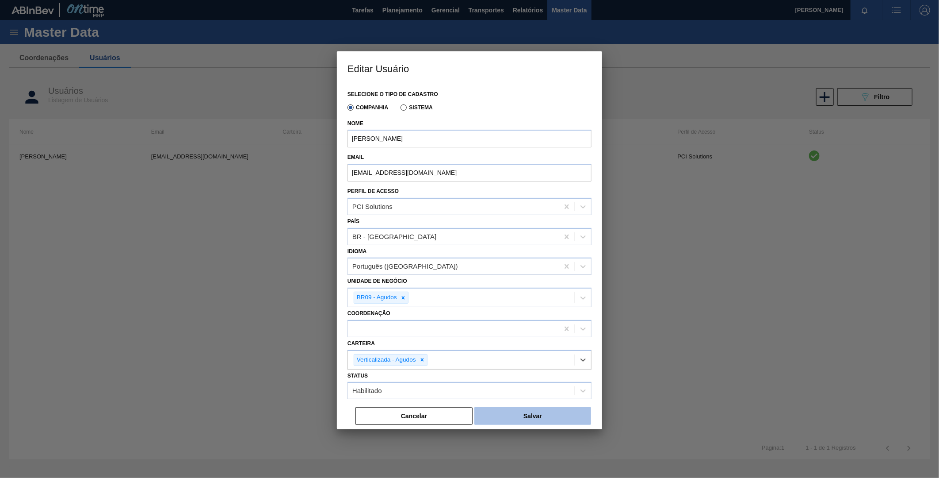
click at [504, 417] on button "Salvar" at bounding box center [533, 416] width 117 height 18
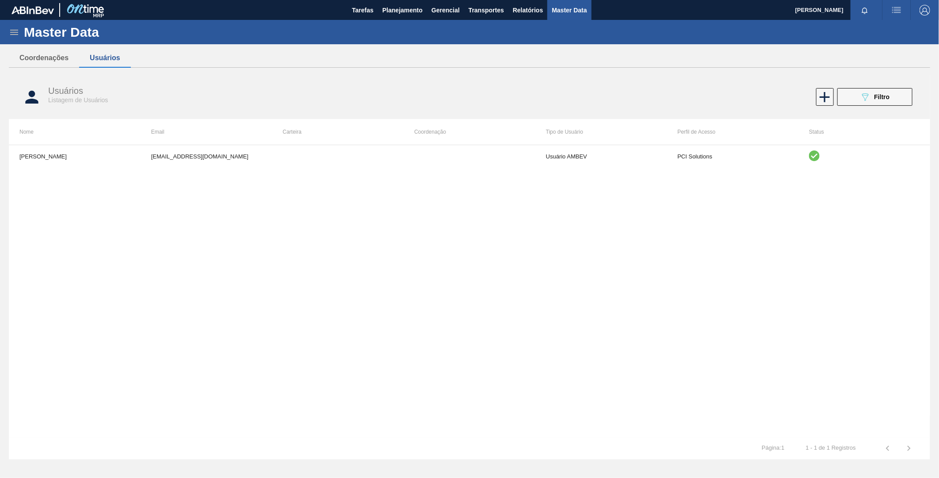
click at [12, 34] on icon at bounding box center [14, 32] width 8 height 5
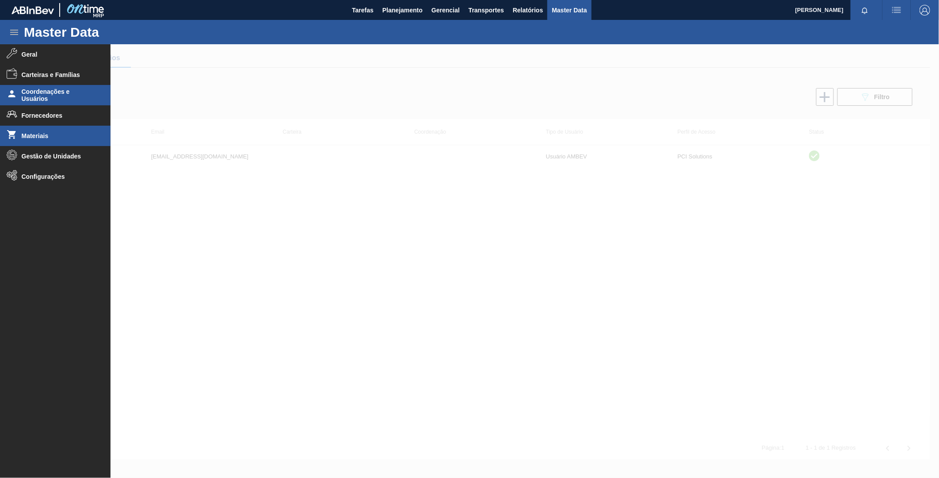
click at [59, 132] on span "Materiais" at bounding box center [58, 135] width 73 height 7
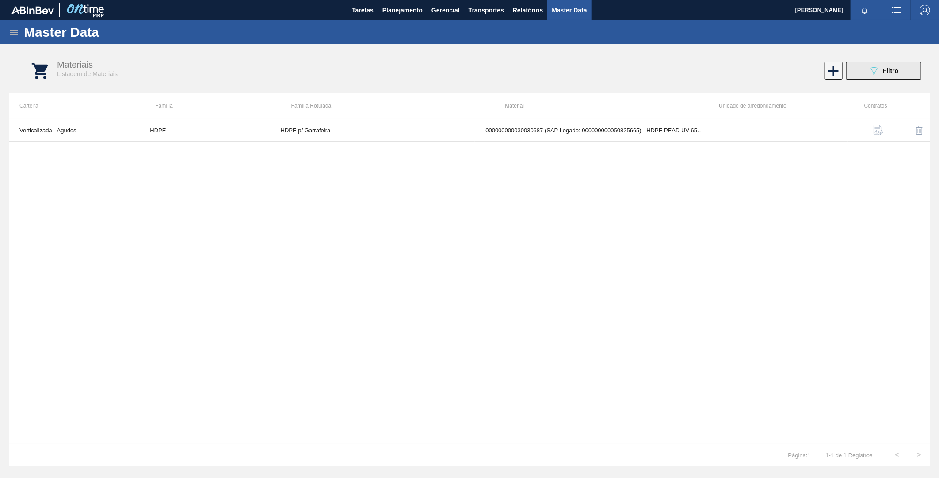
click at [858, 72] on button "089F7B8B-B2A5-4AFE-B5C0-19BA573D28AC Filtro" at bounding box center [884, 71] width 75 height 18
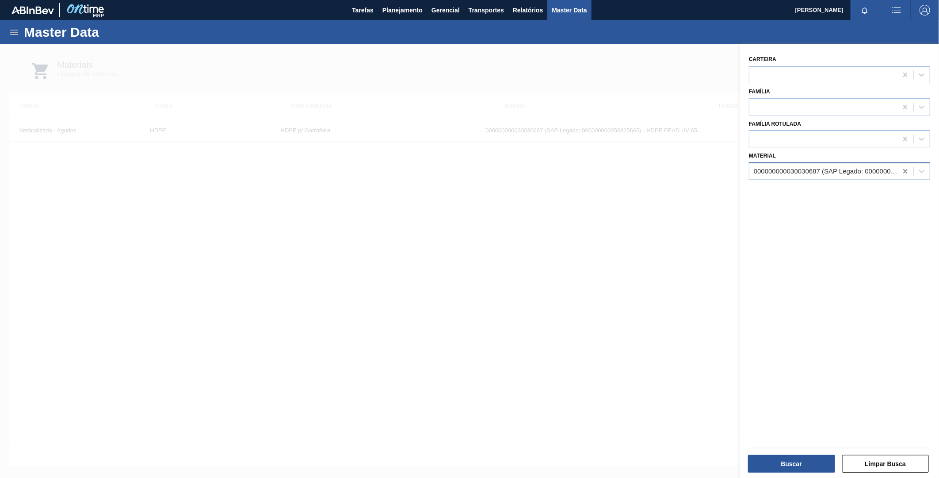
click at [904, 169] on icon at bounding box center [906, 171] width 4 height 4
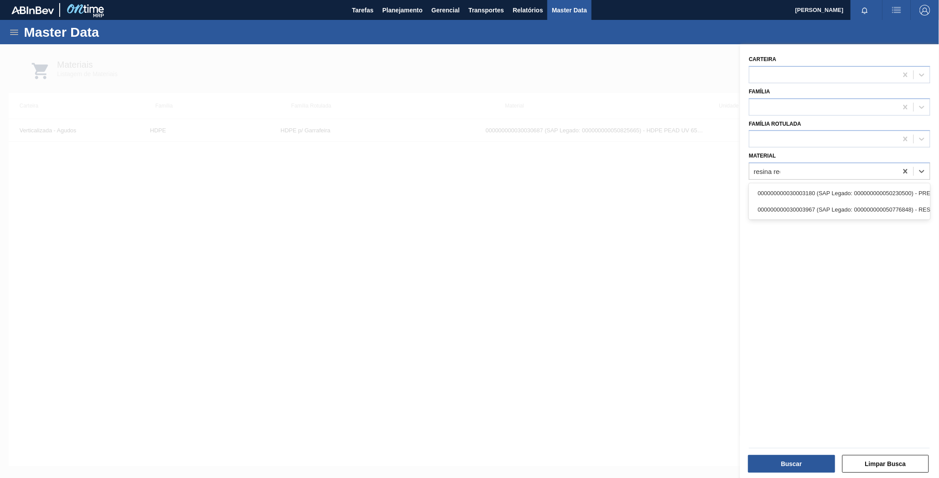
type input "resina recu"
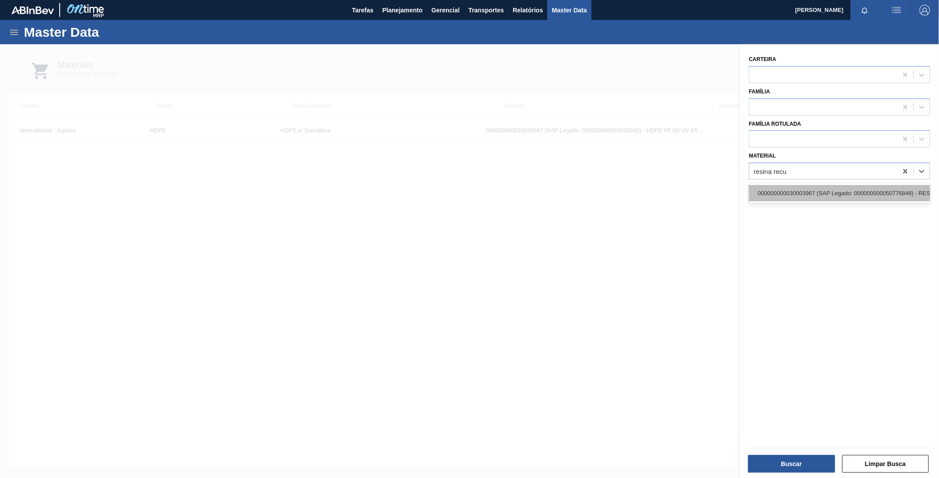
click at [872, 197] on div "000000000030003967 (SAP Legado: 000000000050776848) - RESINA RECUPERADA DE PEAD" at bounding box center [839, 193] width 181 height 16
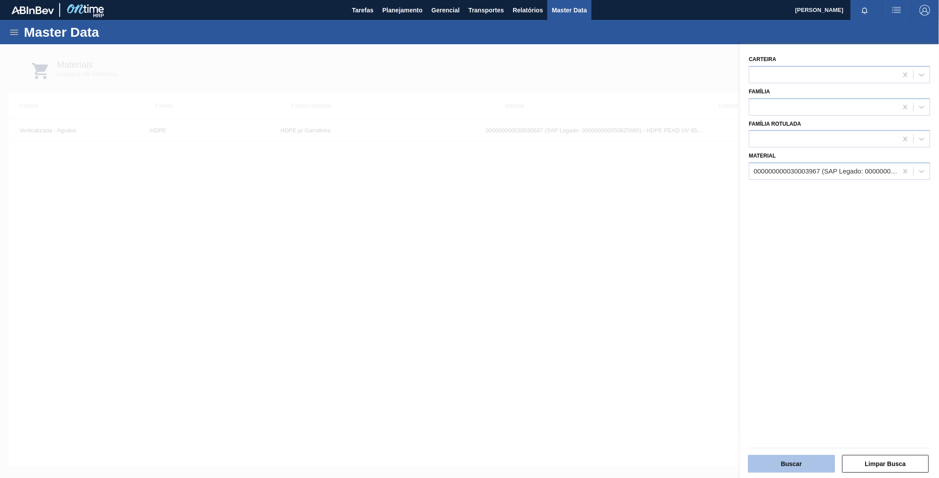
click at [801, 463] on button "Buscar" at bounding box center [791, 464] width 87 height 18
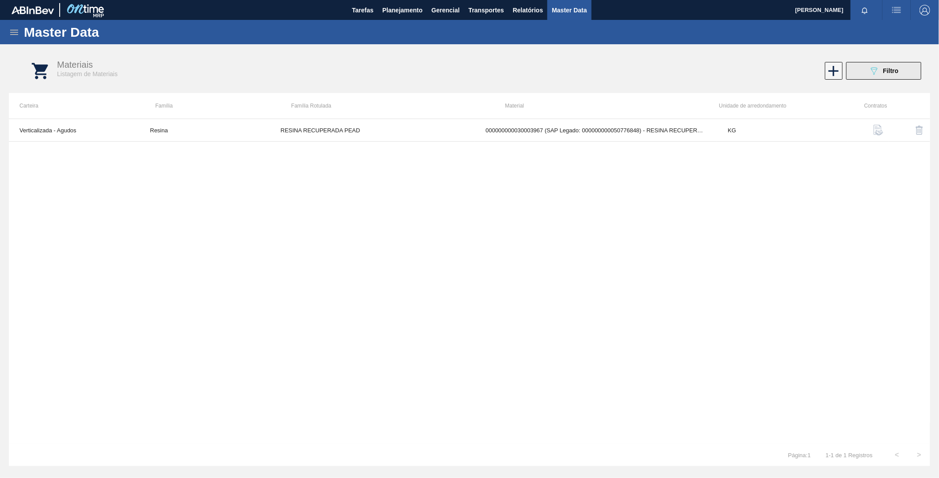
click at [883, 73] on div "089F7B8B-B2A5-4AFE-B5C0-19BA573D28AC Filtro" at bounding box center [884, 70] width 30 height 11
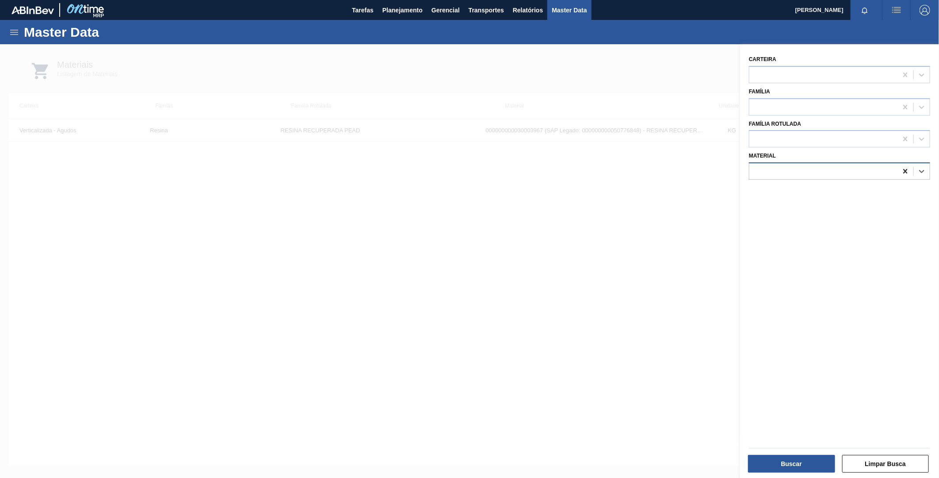
click at [903, 168] on icon at bounding box center [905, 171] width 9 height 9
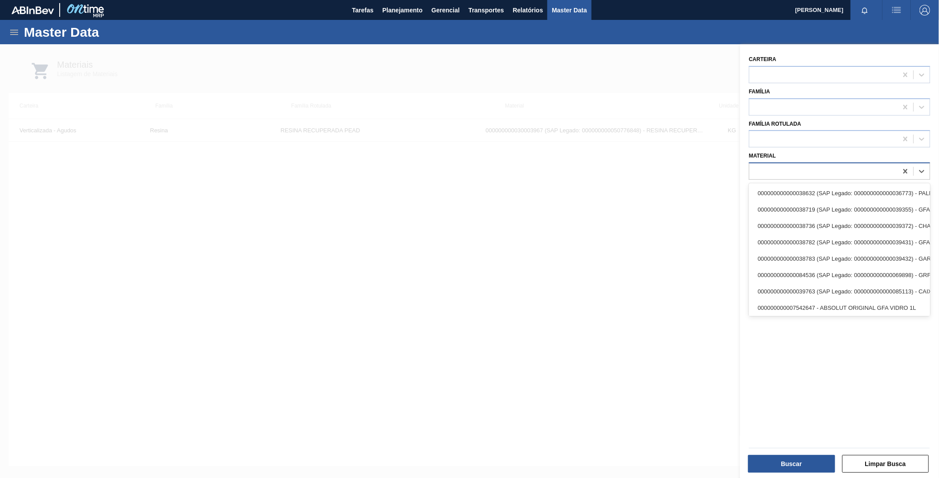
click at [811, 169] on div at bounding box center [824, 171] width 148 height 13
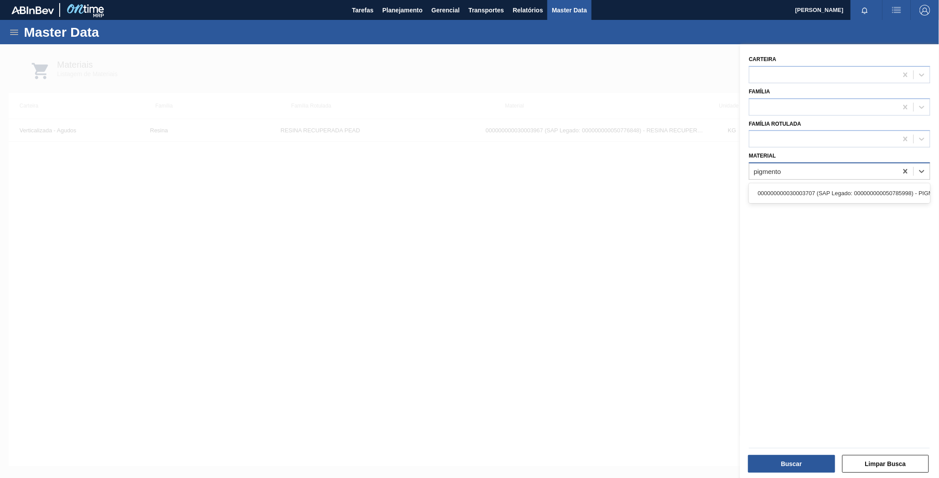
type input "pigmento"
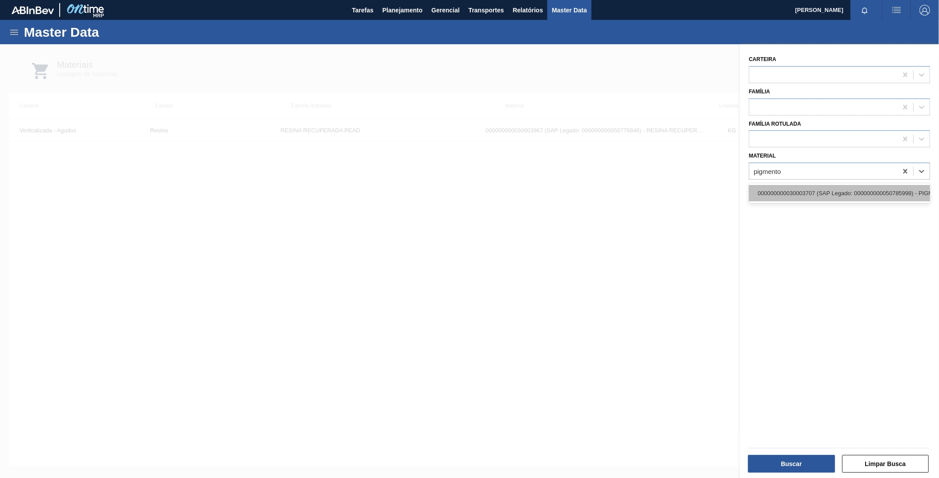
click at [821, 185] on div "000000000030003707 (SAP Legado: 000000000050785998) - PIGMENTO REALMASTER MB PR…" at bounding box center [839, 193] width 181 height 16
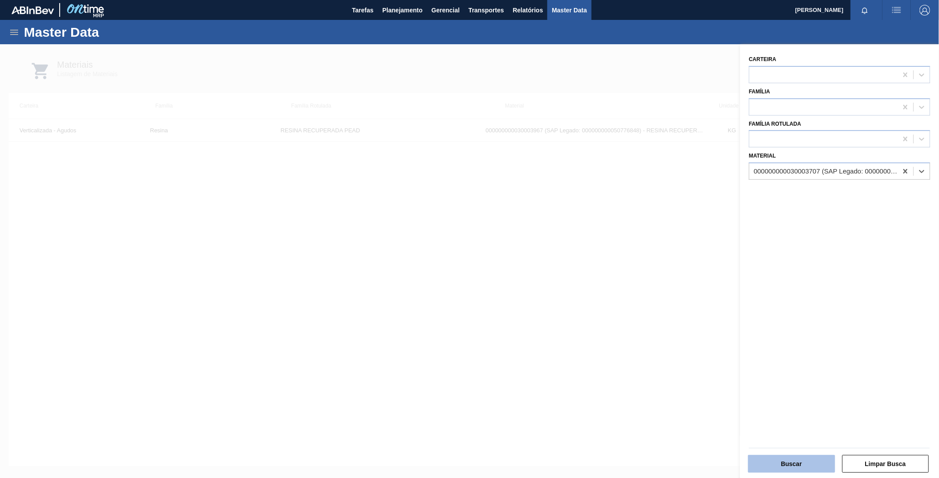
click at [808, 462] on button "Buscar" at bounding box center [791, 464] width 87 height 18
